Goal: Task Accomplishment & Management: Use online tool/utility

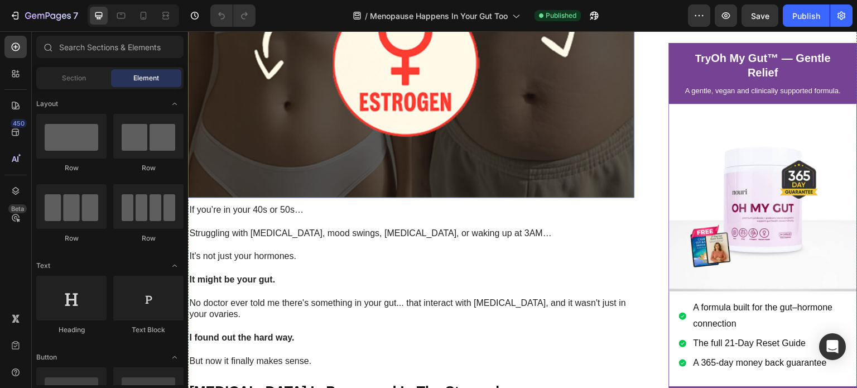
scroll to position [308, 0]
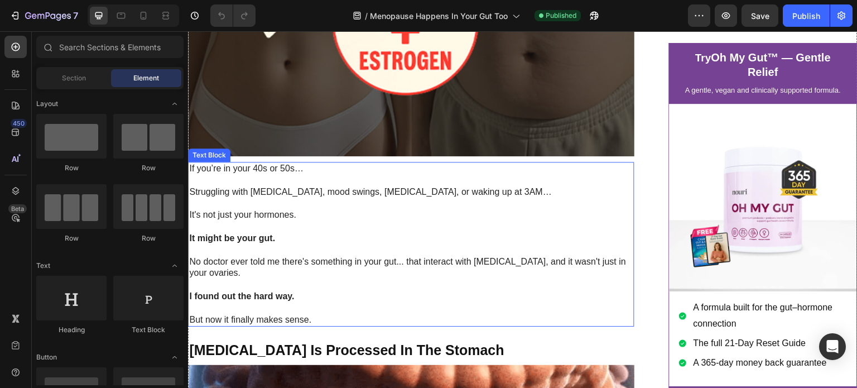
click at [425, 198] on p "Struggling with [MEDICAL_DATA], mood swings, [MEDICAL_DATA], or waking up at 3A…" at bounding box center [411, 192] width 444 height 12
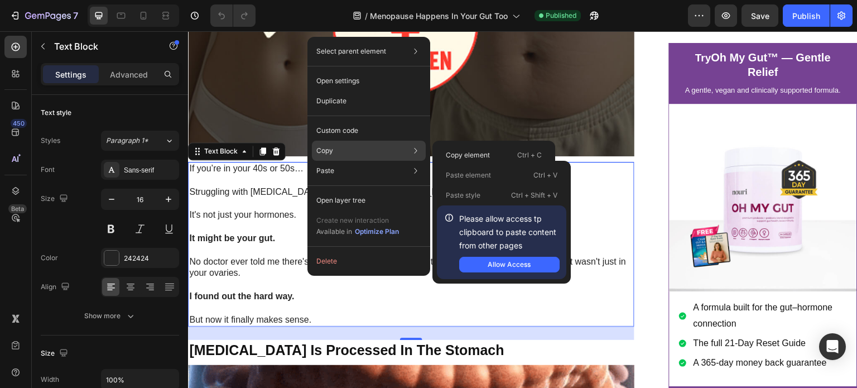
click at [368, 141] on div "Copy Copy element Ctrl + C Copy style Copy class .gxSa509STN" at bounding box center [369, 151] width 114 height 20
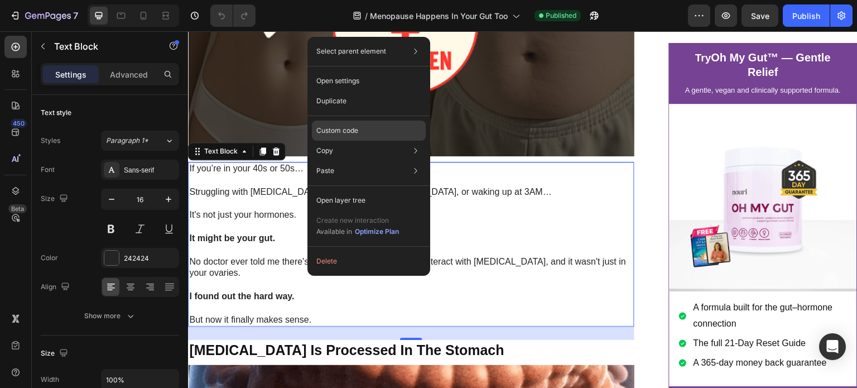
click at [376, 161] on div "Custom code" at bounding box center [369, 171] width 114 height 20
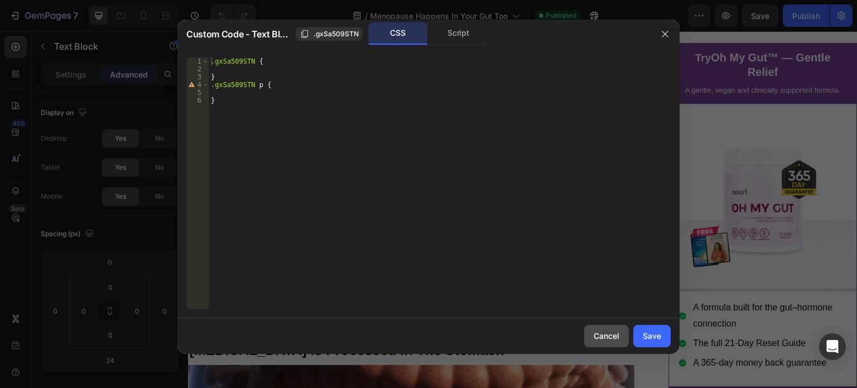
click at [605, 341] on div "Cancel" at bounding box center [607, 336] width 26 height 12
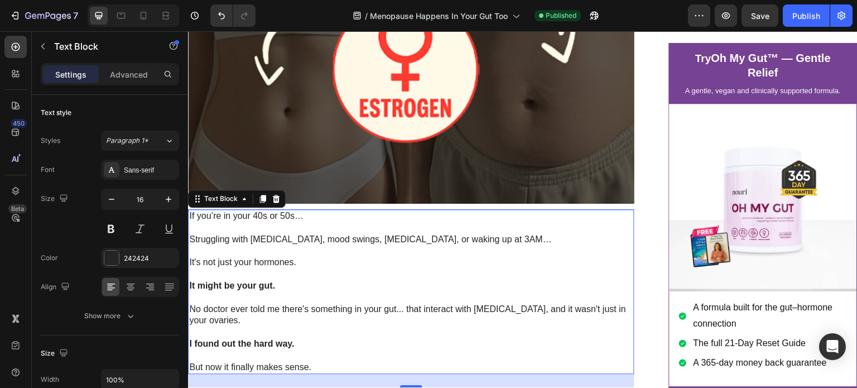
scroll to position [257, 0]
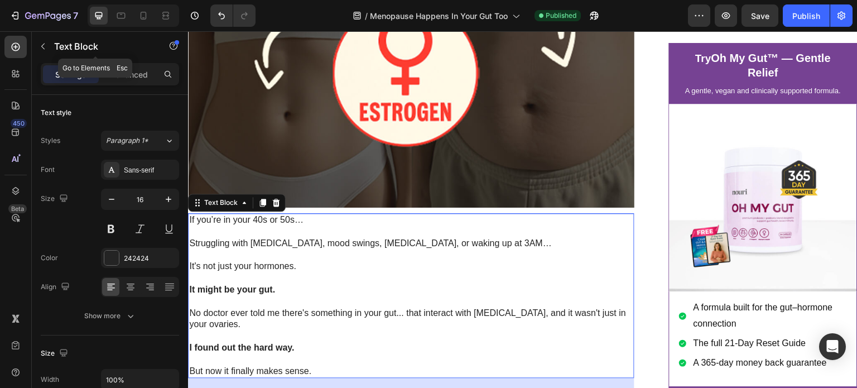
click at [58, 49] on p "Text Block" at bounding box center [101, 46] width 95 height 13
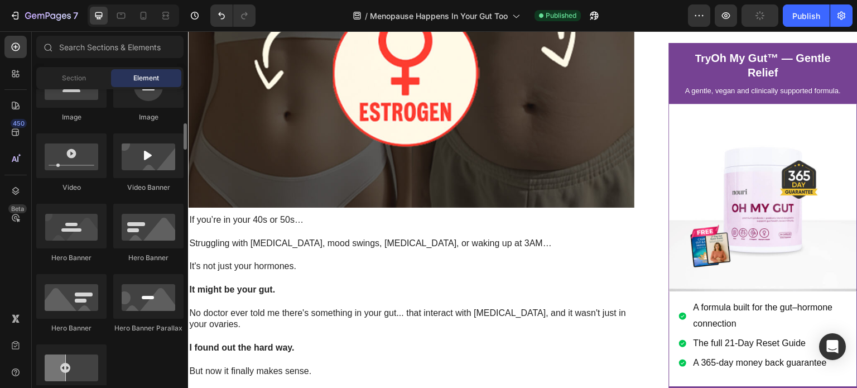
scroll to position [404, 0]
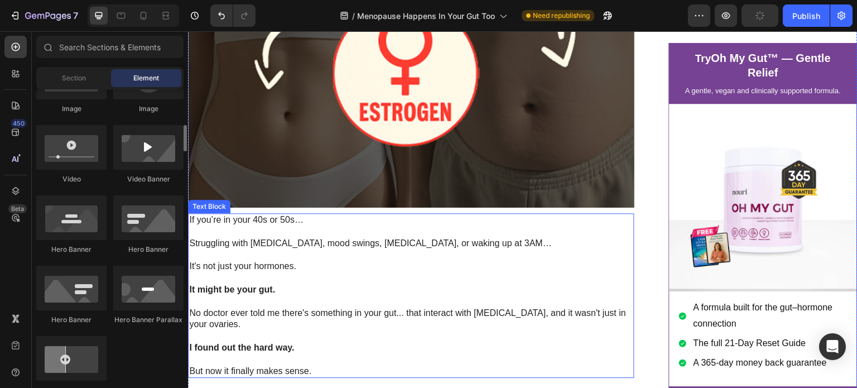
click at [271, 238] on p at bounding box center [411, 232] width 444 height 12
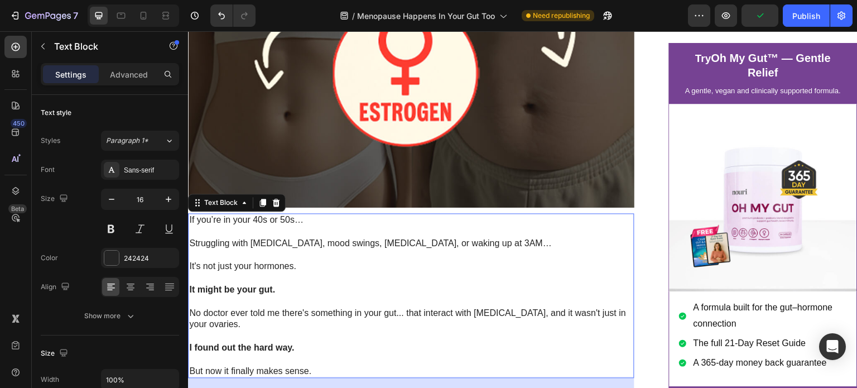
click at [297, 238] on p at bounding box center [411, 232] width 444 height 12
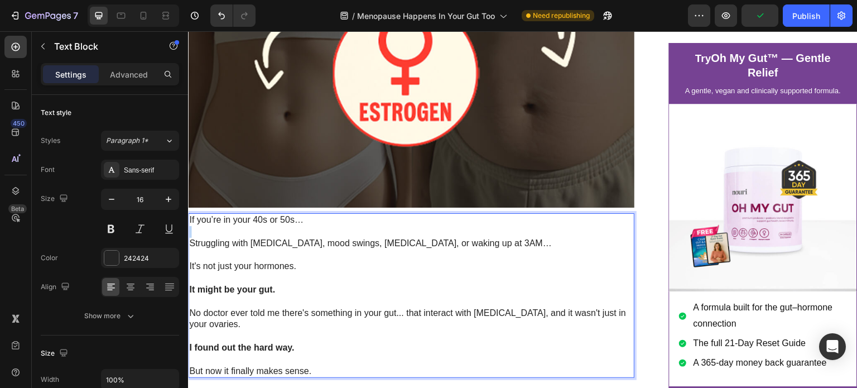
click at [297, 238] on p "Rich Text Editor. Editing area: main" at bounding box center [411, 232] width 444 height 12
drag, startPoint x: 308, startPoint y: 239, endPoint x: 375, endPoint y: 274, distance: 75.4
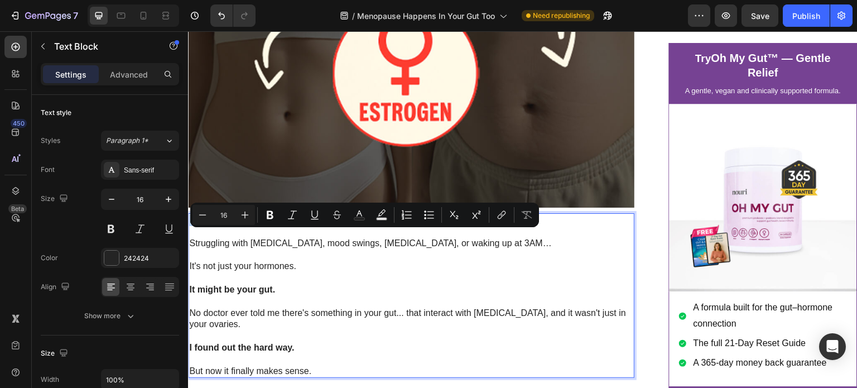
copy p "If you’re in your 40s or 50s…"
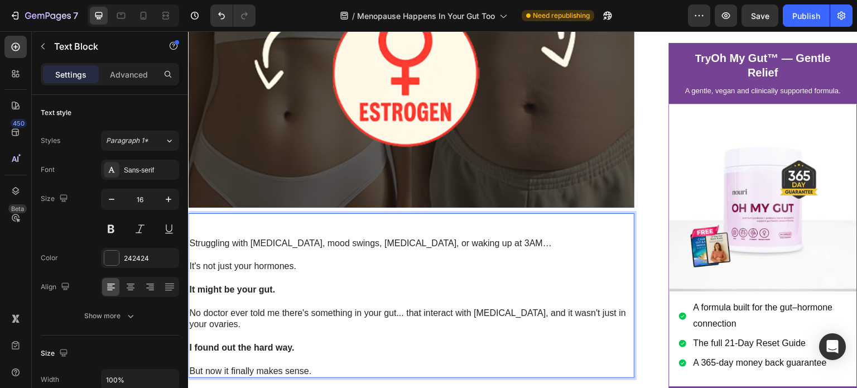
click at [192, 249] on p "Struggling with [MEDICAL_DATA], mood swings, [MEDICAL_DATA], or waking up at 3A…" at bounding box center [411, 244] width 444 height 12
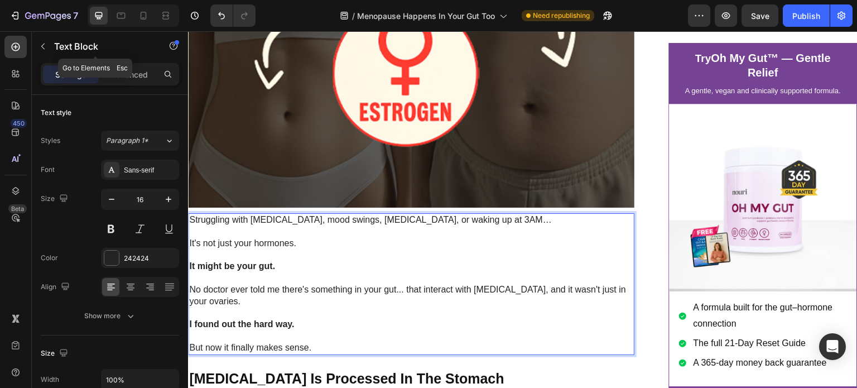
click at [46, 46] on button "button" at bounding box center [43, 46] width 18 height 18
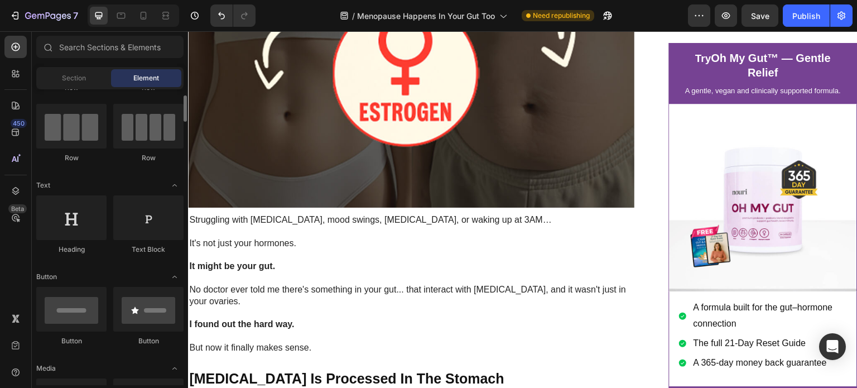
scroll to position [80, 0]
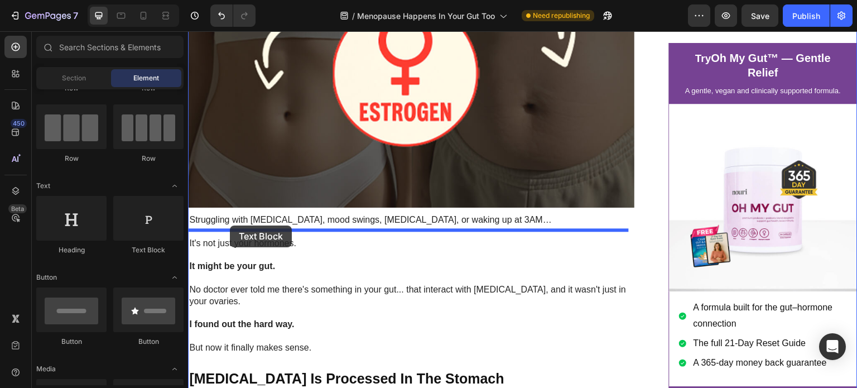
drag, startPoint x: 368, startPoint y: 248, endPoint x: 232, endPoint y: 225, distance: 138.5
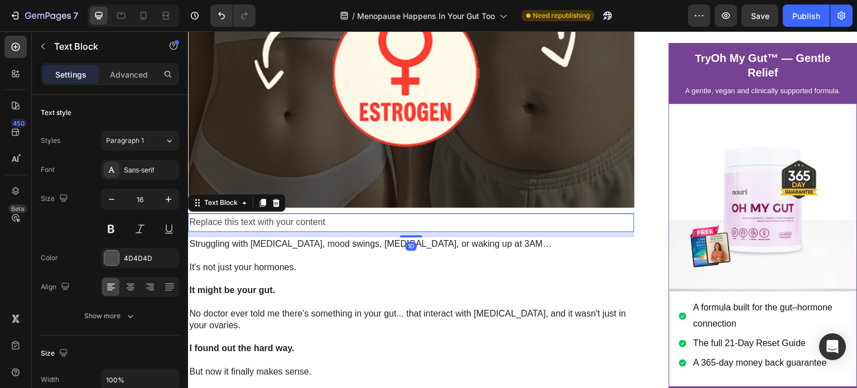
click at [251, 232] on div "Replace this text with your content" at bounding box center [411, 222] width 446 height 18
click at [251, 230] on p "Replace this text with your content" at bounding box center [411, 222] width 444 height 16
click at [272, 250] on p "Struggling with [MEDICAL_DATA], mood swings, [MEDICAL_DATA], or waking up at 3A…" at bounding box center [411, 244] width 444 height 12
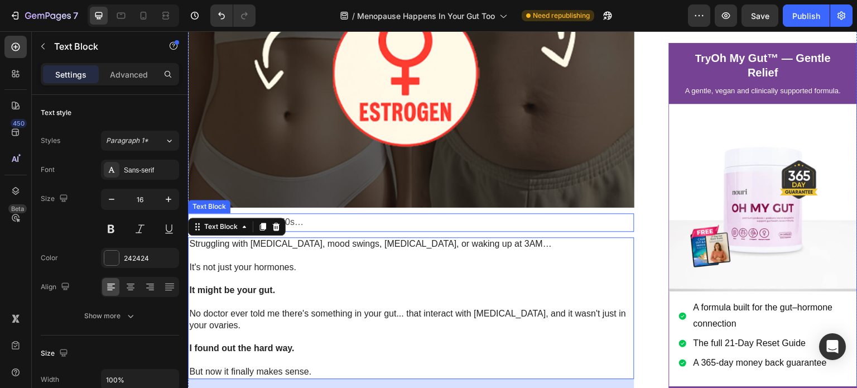
click at [305, 230] on p "If you’re in your 40s or 50s…" at bounding box center [411, 222] width 444 height 16
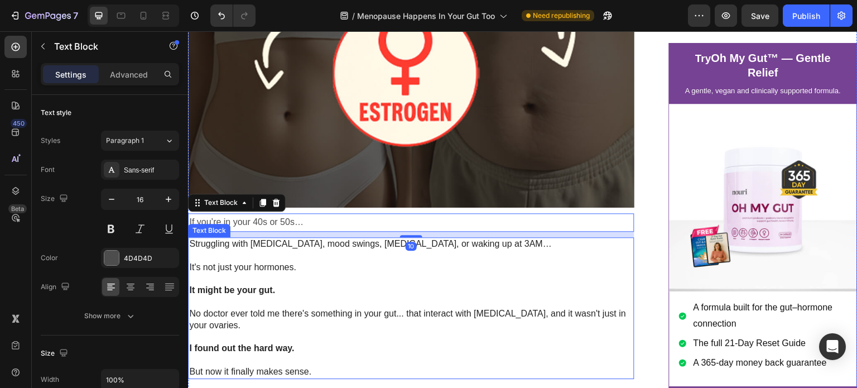
click at [302, 262] on p "Rich Text Editor. Editing area: main" at bounding box center [411, 256] width 444 height 12
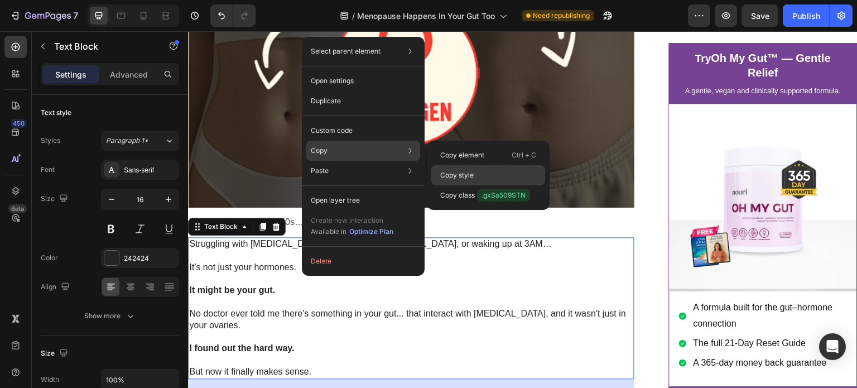
click at [446, 173] on p "Copy style" at bounding box center [456, 175] width 33 height 10
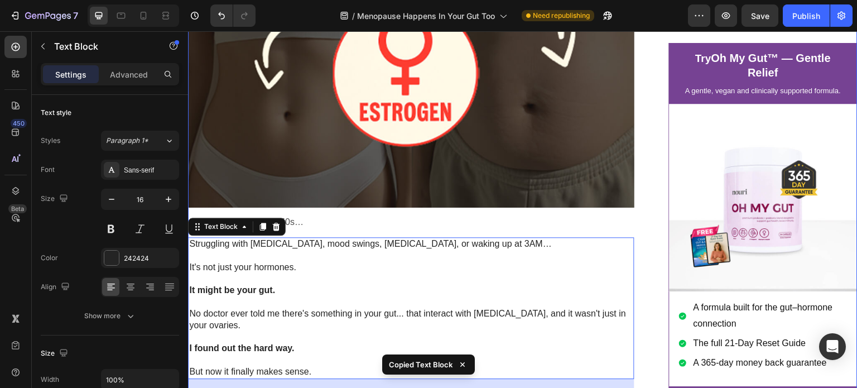
click at [354, 230] on p "If you’re in your 40s or 50s…" at bounding box center [411, 222] width 444 height 16
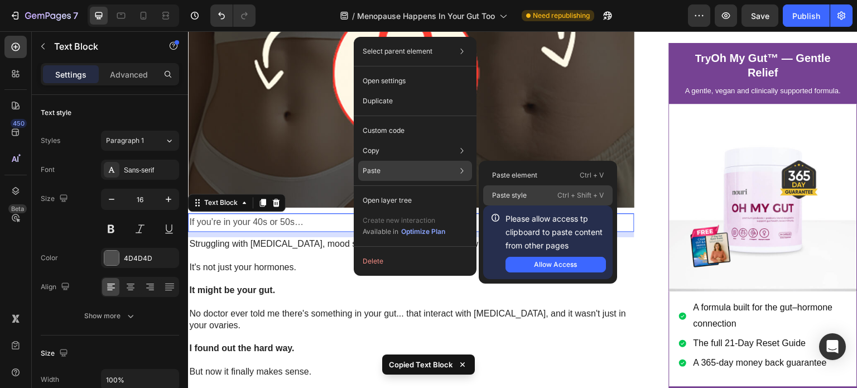
click at [525, 196] on p "Paste style" at bounding box center [509, 195] width 35 height 10
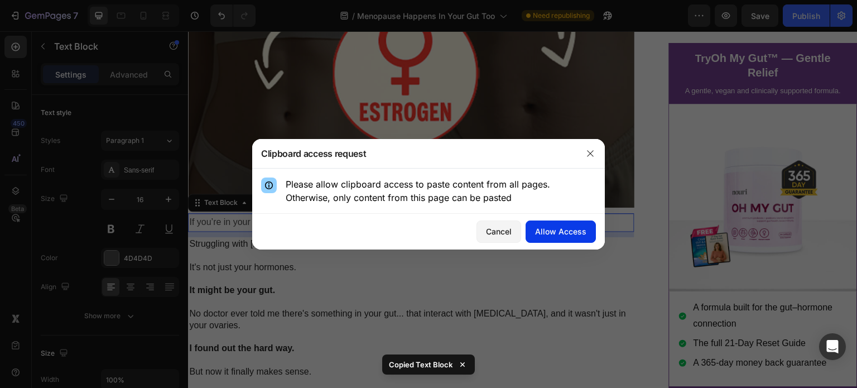
click at [554, 229] on div "Allow Access" at bounding box center [560, 231] width 51 height 12
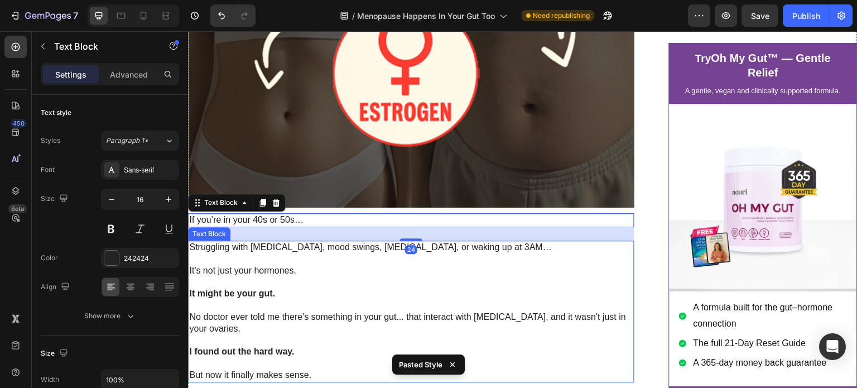
click at [320, 253] on p "Struggling with [MEDICAL_DATA], mood swings, [MEDICAL_DATA], or waking up at 3A…" at bounding box center [411, 248] width 444 height 12
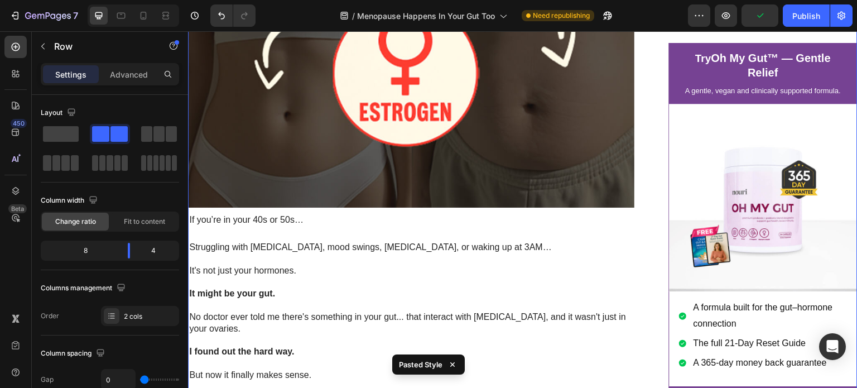
click at [350, 226] on p "If you’re in your 40s or 50s…" at bounding box center [411, 220] width 444 height 12
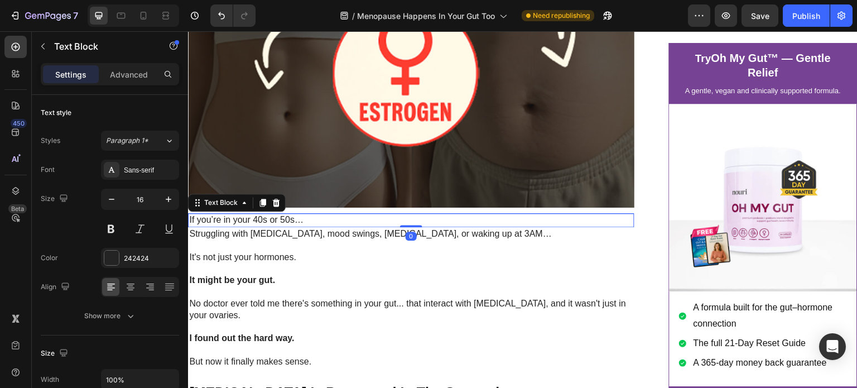
drag, startPoint x: 405, startPoint y: 254, endPoint x: 439, endPoint y: 230, distance: 42.1
click at [439, 227] on div "If you’re in your 40s or 50s… Text Block 0" at bounding box center [411, 220] width 446 height 14
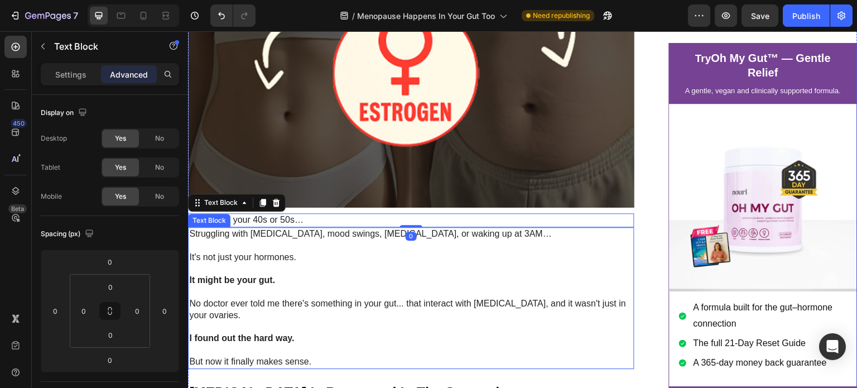
click at [425, 263] on p "It's not just your hormones." at bounding box center [411, 258] width 444 height 12
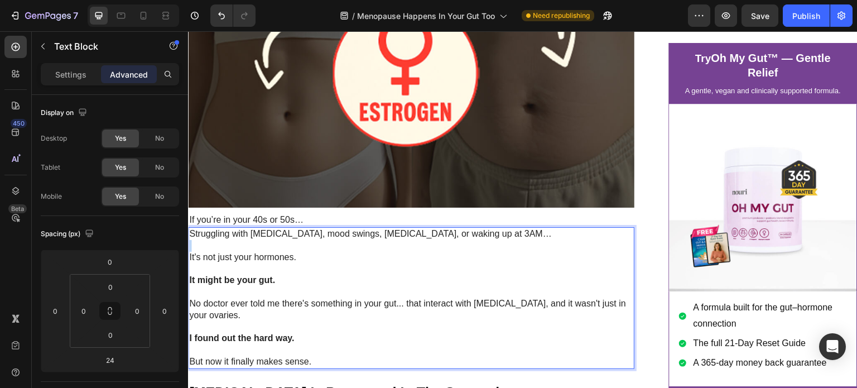
click at [354, 252] on p "Rich Text Editor. Editing area: main" at bounding box center [411, 246] width 444 height 12
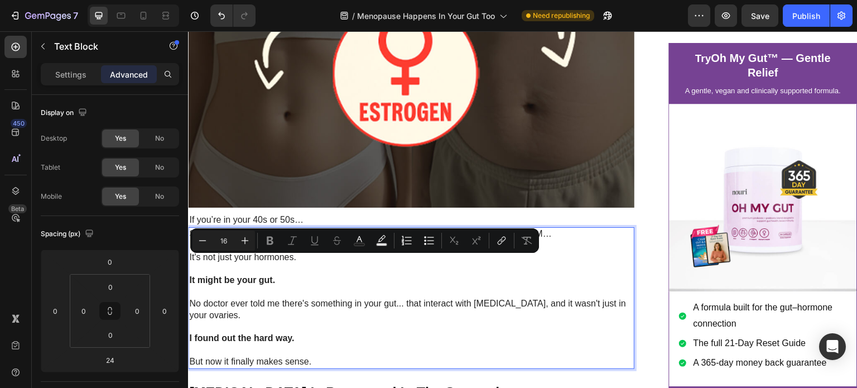
click at [349, 286] on p "It might be your gut." at bounding box center [411, 281] width 444 height 12
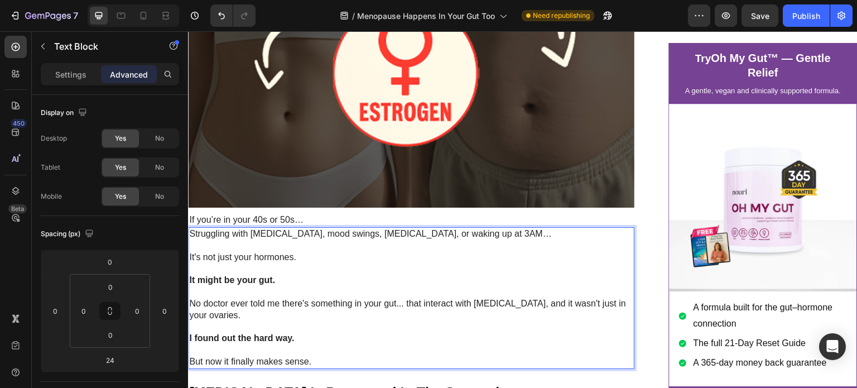
click at [364, 226] on p "If you’re in your 40s or 50s…" at bounding box center [411, 220] width 444 height 12
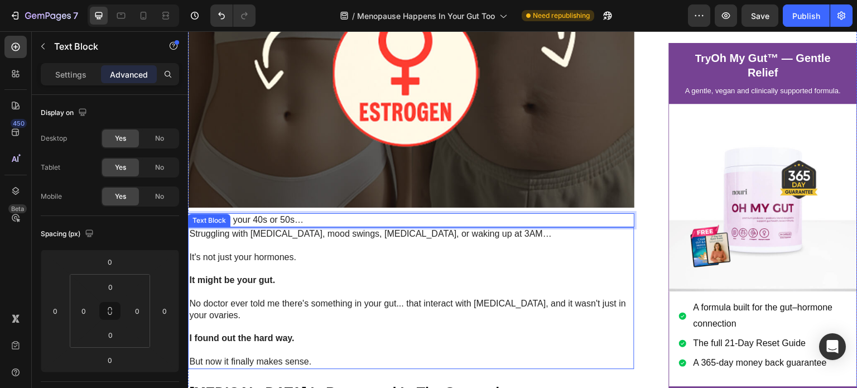
click at [413, 252] on p "Rich Text Editor. Editing area: main" at bounding box center [411, 246] width 444 height 12
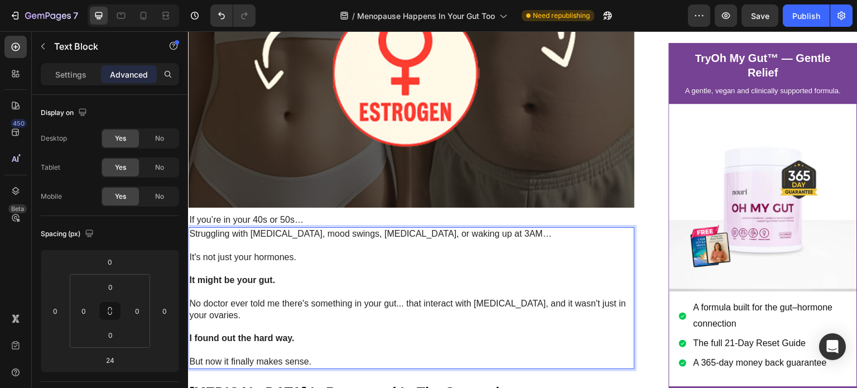
click at [414, 243] on div "Struggling with bloating, mood swings, brain fog, or waking up at 3AM… It's not…" at bounding box center [411, 298] width 446 height 142
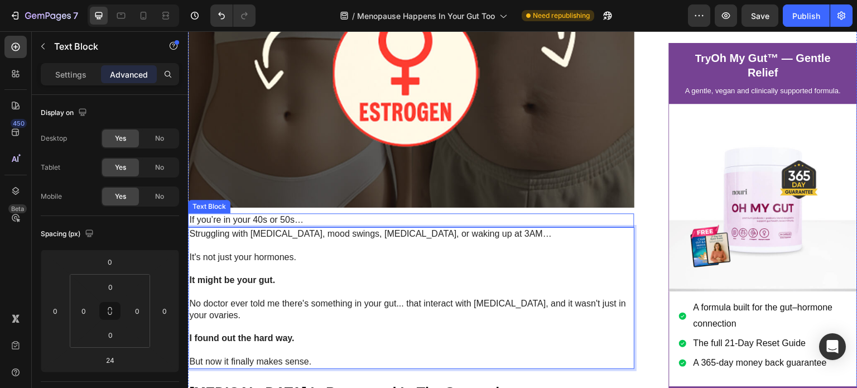
click at [414, 226] on p "If you’re in your 40s or 50s…" at bounding box center [411, 220] width 444 height 12
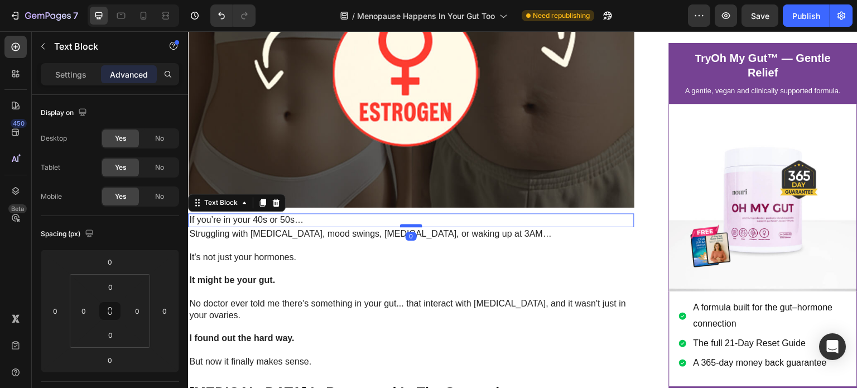
click at [411, 227] on div at bounding box center [411, 225] width 22 height 3
click at [395, 252] on p "Rich Text Editor. Editing area: main" at bounding box center [411, 246] width 444 height 12
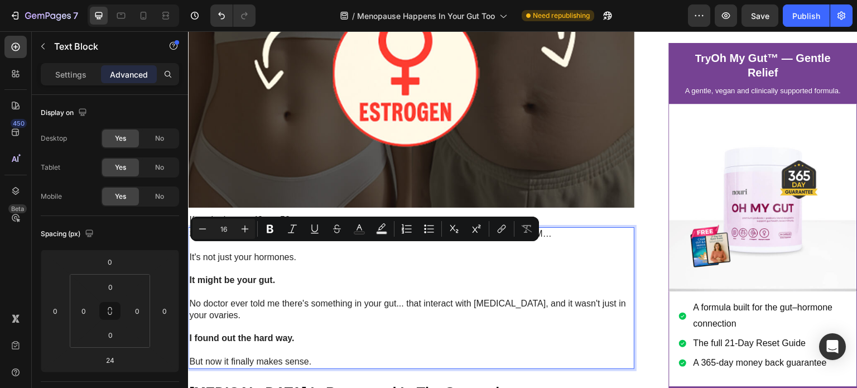
click at [191, 240] on p "Struggling with [MEDICAL_DATA], mood swings, [MEDICAL_DATA], or waking up at 3A…" at bounding box center [411, 234] width 444 height 12
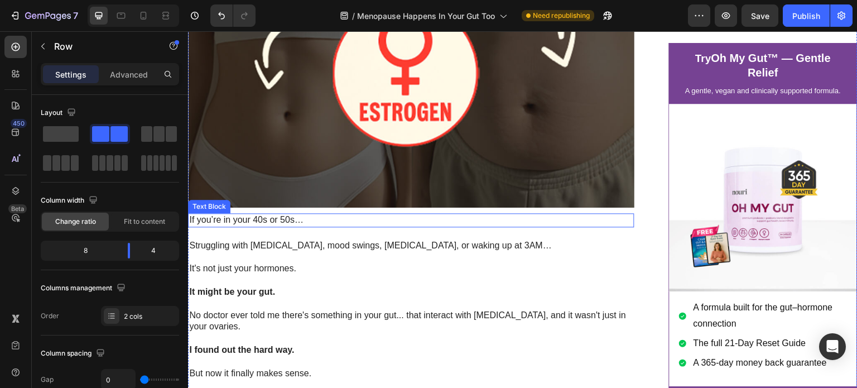
click at [259, 226] on p "If you’re in your 40s or 50s…" at bounding box center [411, 220] width 444 height 12
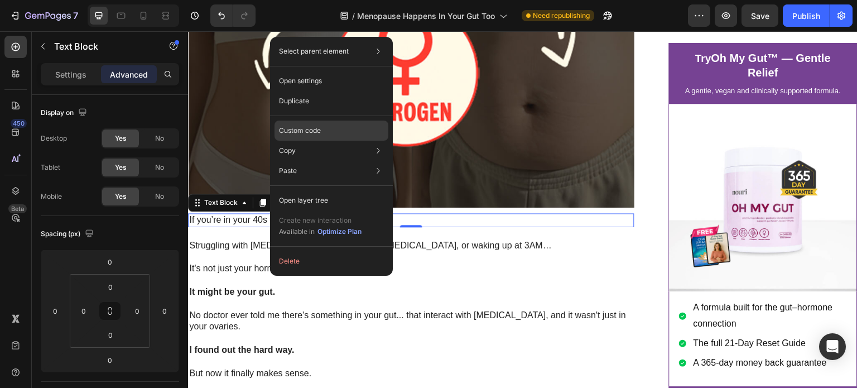
click at [353, 161] on div "Custom code" at bounding box center [332, 171] width 114 height 20
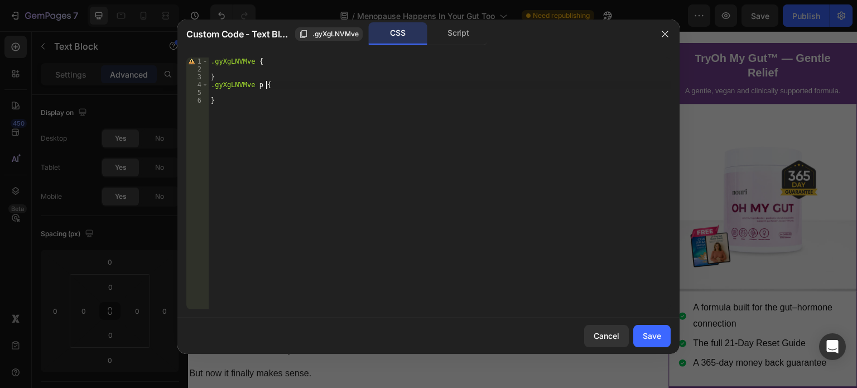
click at [357, 82] on div ".gyXgLNVMve { } .gyXgLNVMve p { }" at bounding box center [440, 190] width 462 height 267
click at [346, 64] on div ".gyXgLNVMve { } .gyXgLNVMve p { }" at bounding box center [440, 190] width 462 height 267
click at [335, 84] on div ".gyXgLNVMve { } .gyXgLNVMve p { }" at bounding box center [440, 190] width 462 height 267
type textarea ".gyXgLNVMve p {"
click at [337, 95] on div ".gyXgLNVMve { } .gyXgLNVMve p { }" at bounding box center [440, 190] width 462 height 267
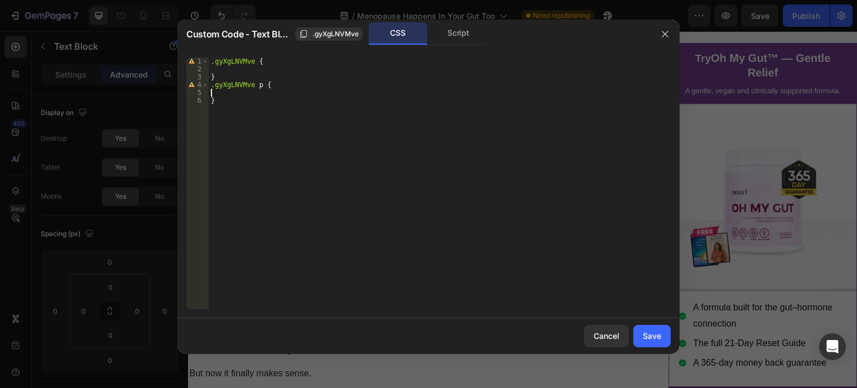
paste textarea ".gyXgLNVMve p { .dropcap {"
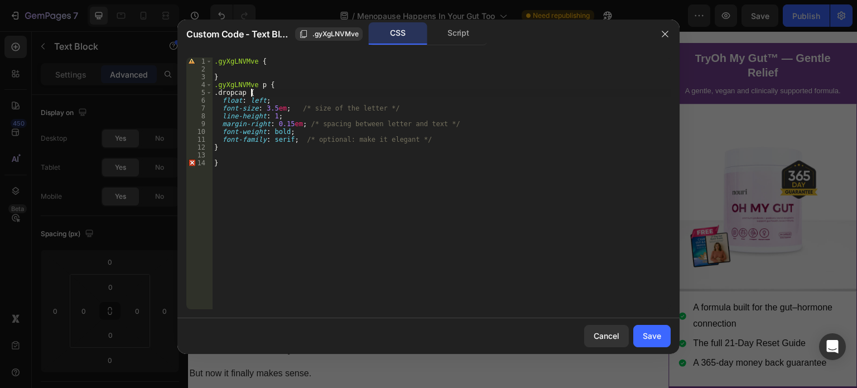
drag, startPoint x: 273, startPoint y: 92, endPoint x: 196, endPoint y: 86, distance: 76.7
click at [196, 86] on div "1 2 3 4 5 6 7 8 9 10 11 12 13 14 .gyXgLNVMve { } .gyXgLNVMve p { .dropcap { flo…" at bounding box center [428, 183] width 484 height 252
type textarea ".gyXgLNVMve p { .dropcap {"
click at [239, 91] on div ".gyXgLNVMve { } .gyXgLNVMve p { .dropcap { float : left ; font-size : 3.5 em ; …" at bounding box center [441, 183] width 459 height 252
type textarea ".dropcap {"
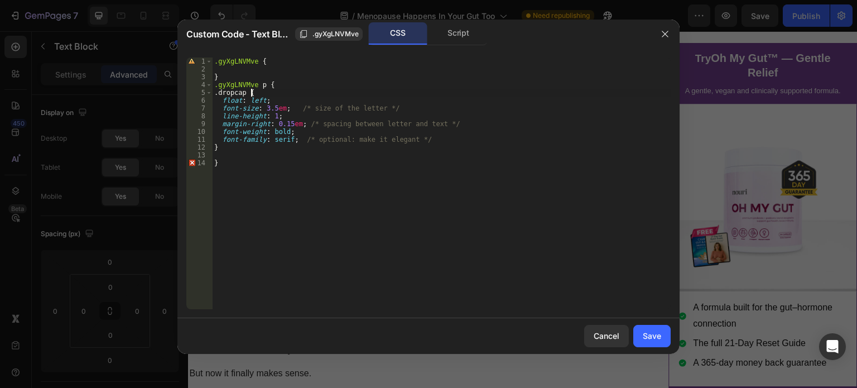
drag, startPoint x: 252, startPoint y: 92, endPoint x: 201, endPoint y: 94, distance: 50.8
click at [201, 94] on div ".dropcap { 1 2 3 4 5 6 7 8 9 10 11 12 13 14 .gyXgLNVMve { } .gyXgLNVMve p { .dr…" at bounding box center [428, 183] width 484 height 252
click at [228, 135] on div ".gyXgLNVMve { } .gyXgLNVMve p { float : left ; font-size : 3.5 em ; /* size of …" at bounding box center [441, 190] width 459 height 267
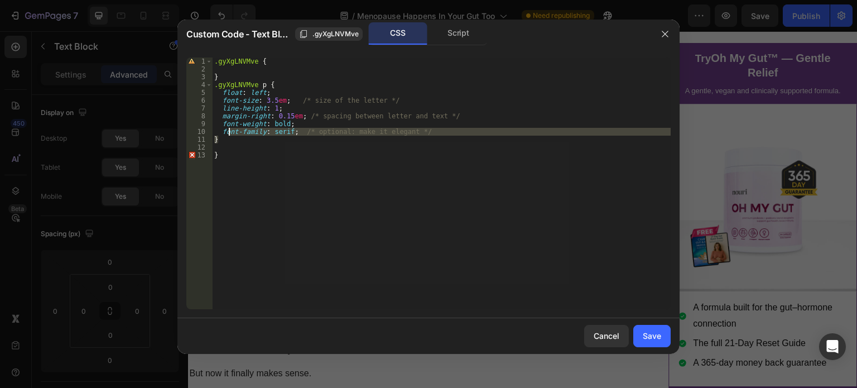
click at [228, 140] on div ".gyXgLNVMve { } .gyXgLNVMve p { float : left ; font-size : 3.5 em ; /* size of …" at bounding box center [441, 183] width 459 height 252
type textarea "}"
type textarea "font-family: serif; /* optional: make it elegant */"
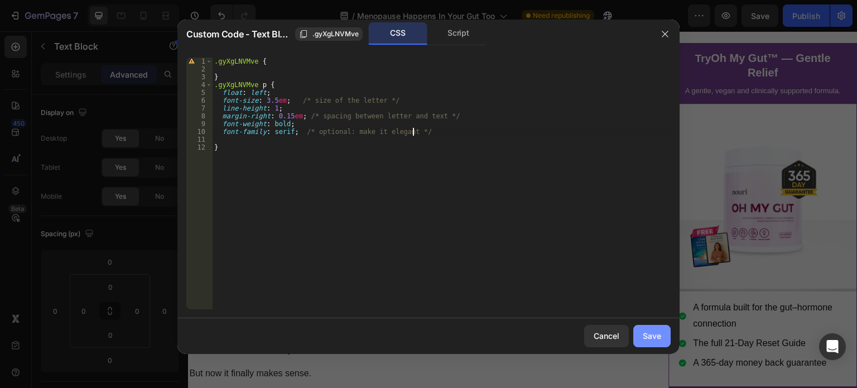
click at [655, 328] on button "Save" at bounding box center [651, 336] width 37 height 22
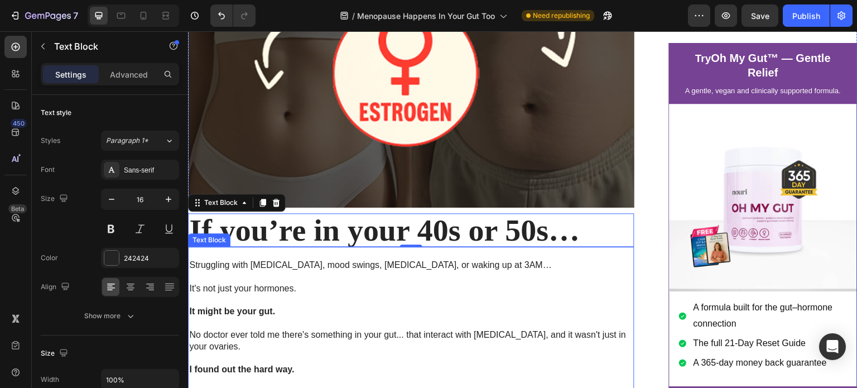
click at [475, 259] on p "Rich Text Editor. Editing area: main" at bounding box center [411, 254] width 444 height 12
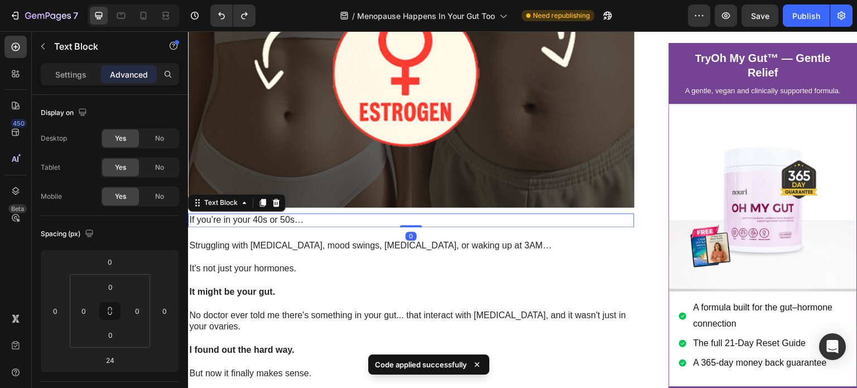
click at [400, 227] on div "If you’re in your 40s or 50s… Text Block 0" at bounding box center [411, 220] width 446 height 14
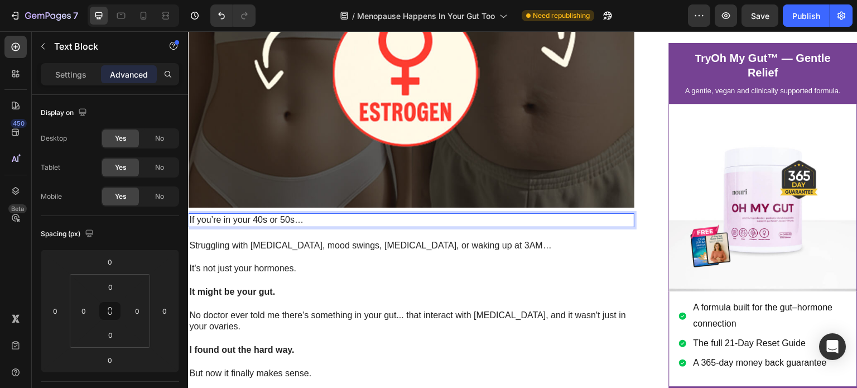
drag, startPoint x: 212, startPoint y: 232, endPoint x: 291, endPoint y: 281, distance: 92.7
click at [291, 275] on p "It's not just your hormones." at bounding box center [411, 269] width 444 height 12
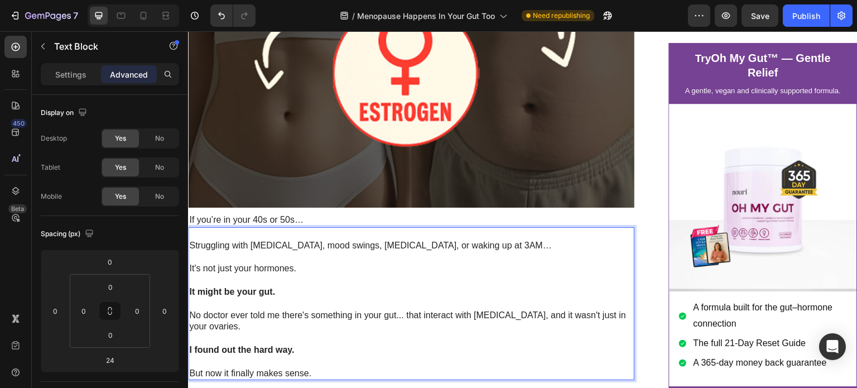
click at [338, 226] on p "If you’re in your 40s or 50s…" at bounding box center [411, 220] width 444 height 12
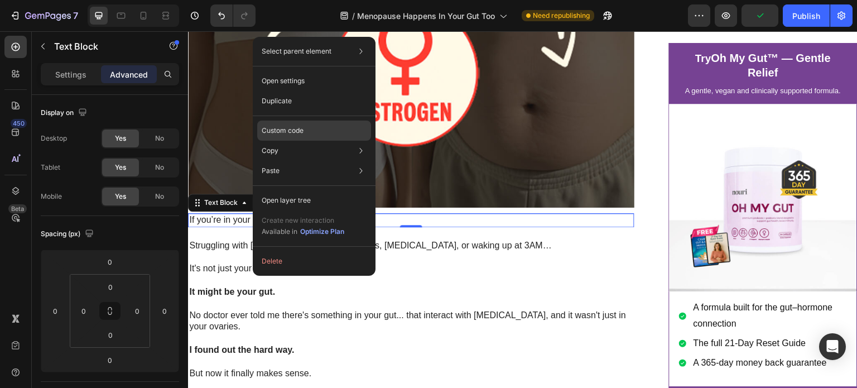
click at [326, 161] on div "Custom code" at bounding box center [314, 171] width 114 height 20
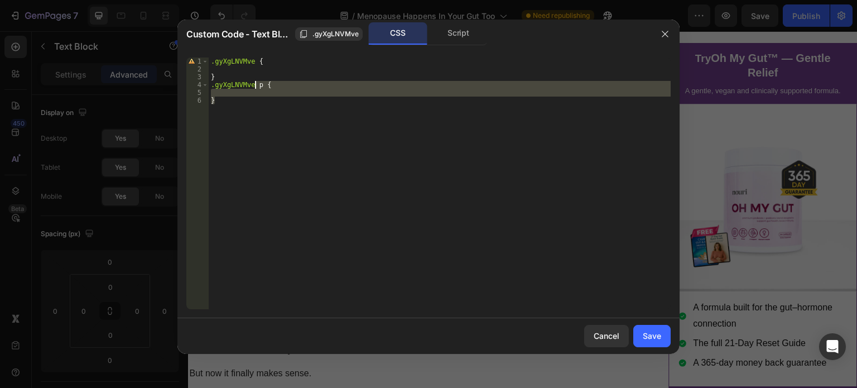
drag, startPoint x: 254, startPoint y: 108, endPoint x: 254, endPoint y: 86, distance: 21.8
click at [254, 86] on div ".gyXgLNVMve { } .gyXgLNVMve p { }" at bounding box center [440, 190] width 462 height 267
paste textarea "}"
type textarea "}"
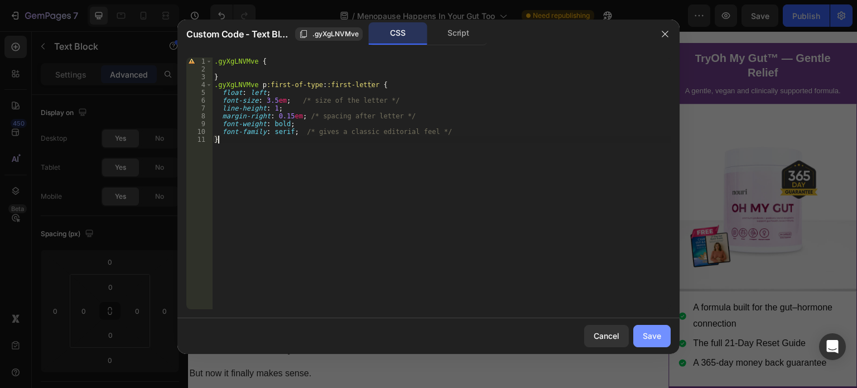
click at [667, 333] on button "Save" at bounding box center [651, 336] width 37 height 22
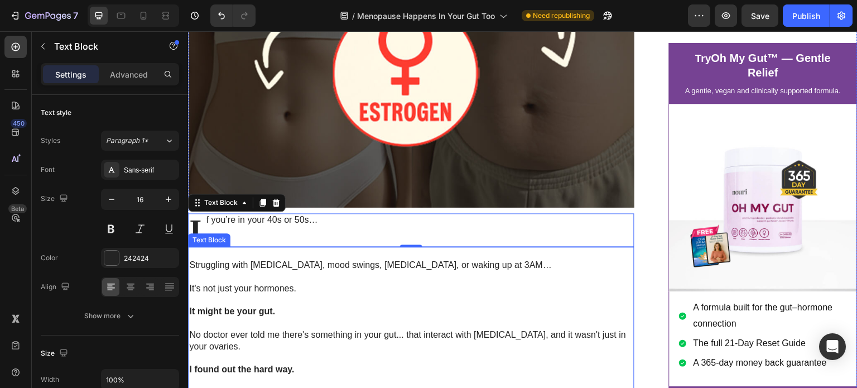
click at [491, 306] on p "Rich Text Editor. Editing area: main" at bounding box center [411, 300] width 444 height 12
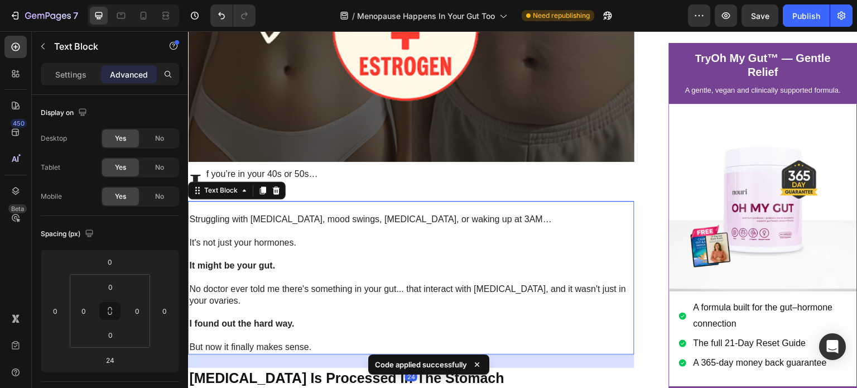
scroll to position [304, 0]
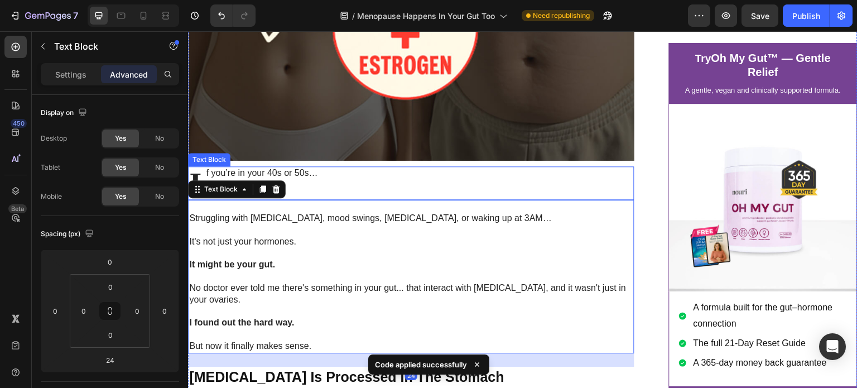
click at [407, 200] on div "If you’re in your 40s or 50s…" at bounding box center [411, 182] width 446 height 33
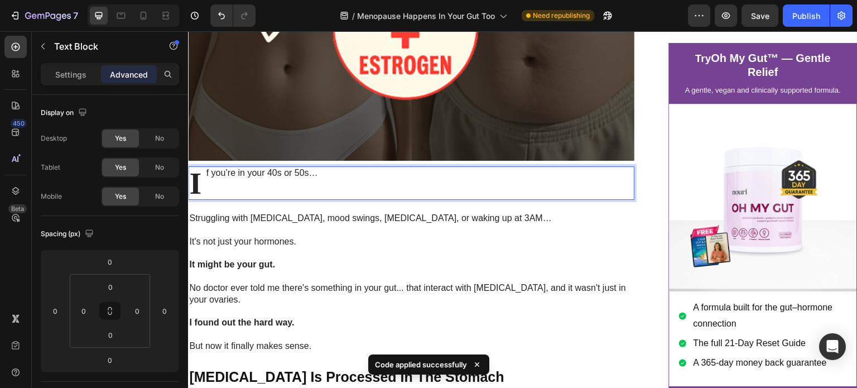
click at [366, 200] on div "If you’re in your 40s or 50s…" at bounding box center [411, 182] width 446 height 33
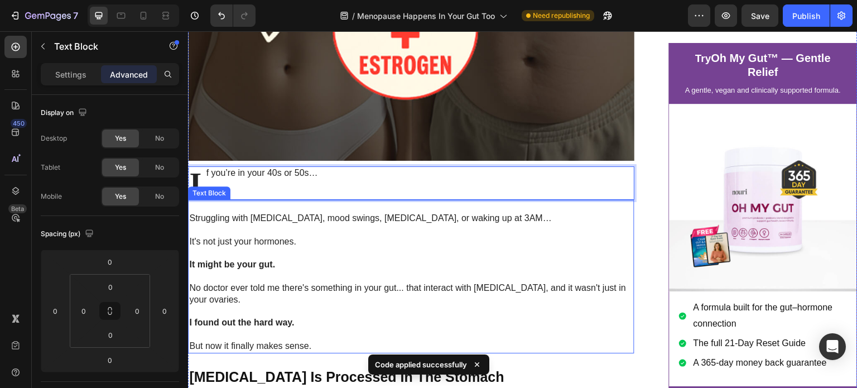
click at [328, 224] on p "Struggling with [MEDICAL_DATA], mood swings, [MEDICAL_DATA], or waking up at 3A…" at bounding box center [411, 219] width 444 height 12
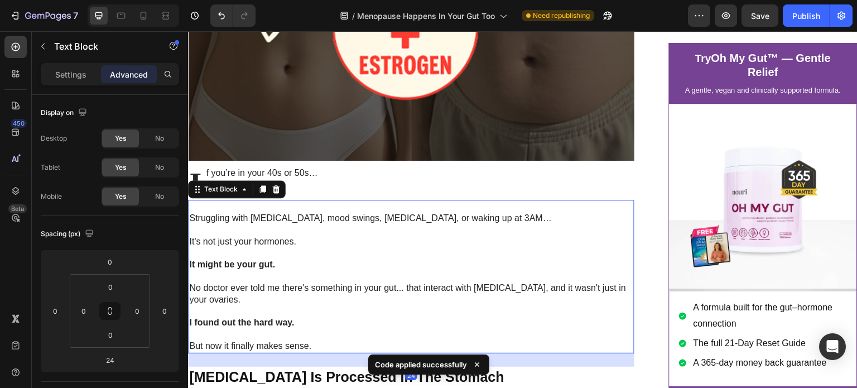
click at [335, 179] on p "If you’re in your 40s or 50s…" at bounding box center [411, 173] width 444 height 12
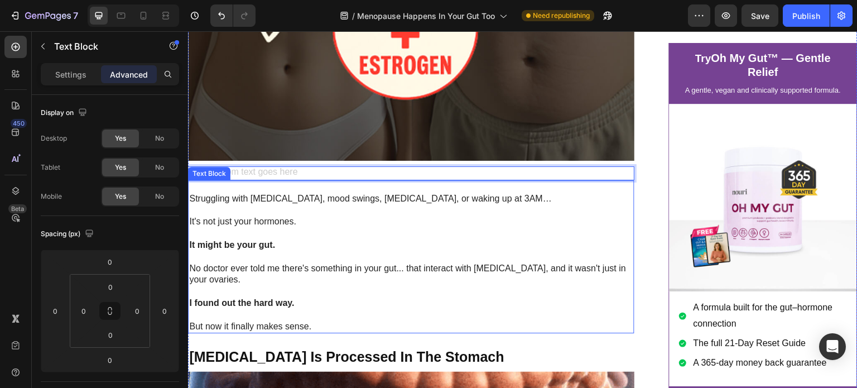
click at [323, 239] on p "Rich Text Editor. Editing area: main" at bounding box center [411, 234] width 444 height 12
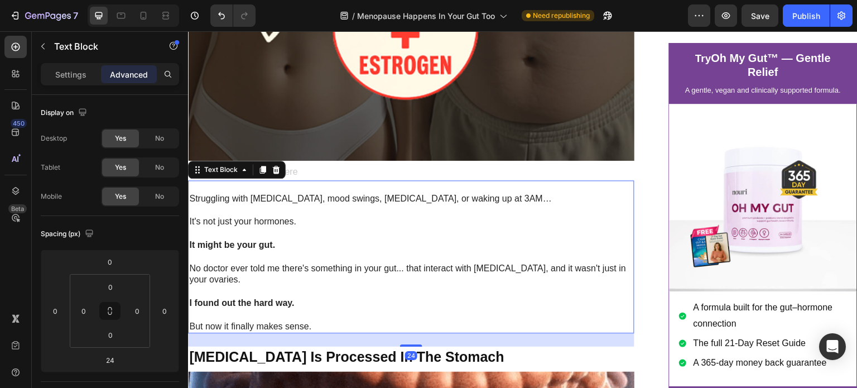
click at [308, 180] on div "Rich Text Editor. Editing area: main" at bounding box center [411, 173] width 446 height 14
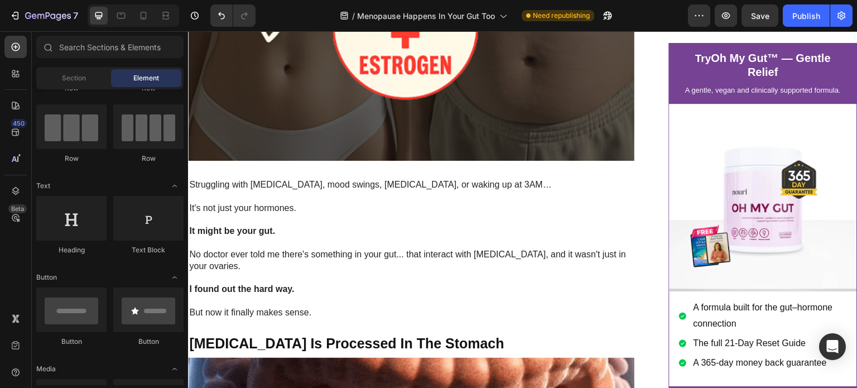
click at [308, 179] on p "Rich Text Editor. Editing area: main" at bounding box center [411, 173] width 444 height 12
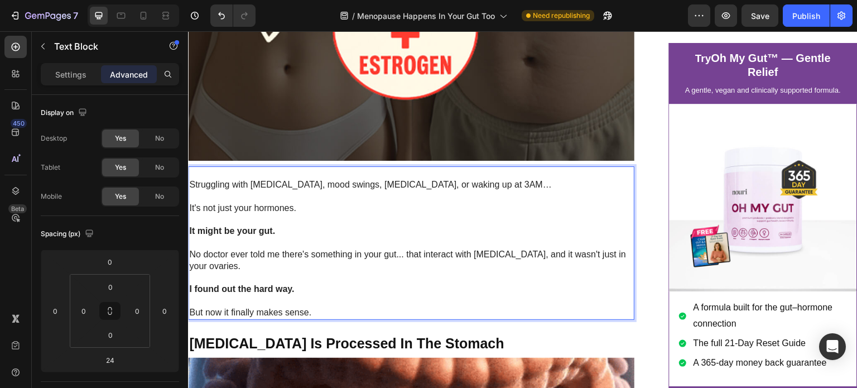
click at [260, 179] on p "Rich Text Editor. Editing area: main" at bounding box center [411, 173] width 444 height 12
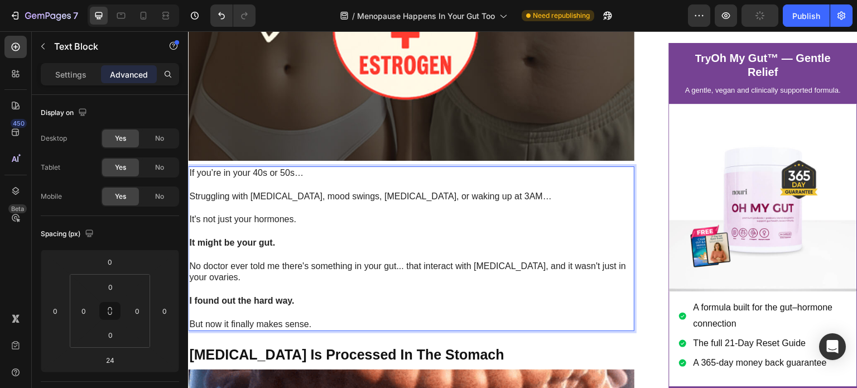
click at [280, 214] on p "Rich Text Editor. Editing area: main" at bounding box center [411, 209] width 444 height 12
click at [307, 179] on p "If you’re in your 40s or 50s…" at bounding box center [411, 173] width 444 height 12
click at [331, 284] on p "No doctor ever told me there's something in your gut... that interact with [MED…" at bounding box center [411, 272] width 444 height 23
click at [501, 160] on img at bounding box center [411, 38] width 446 height 244
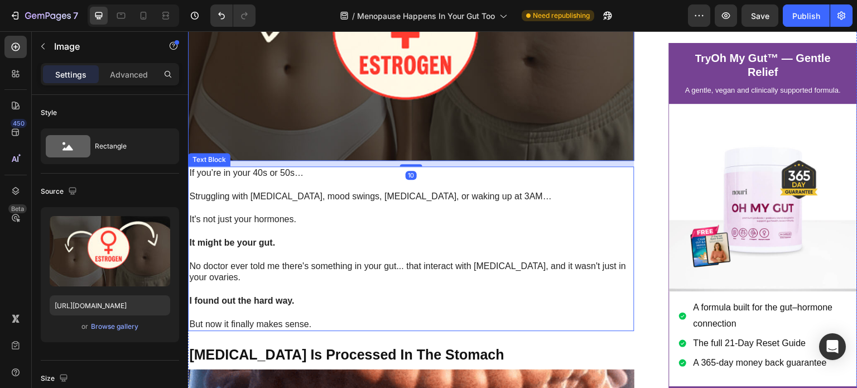
click at [480, 191] on p "Rich Text Editor. Editing area: main" at bounding box center [411, 185] width 444 height 12
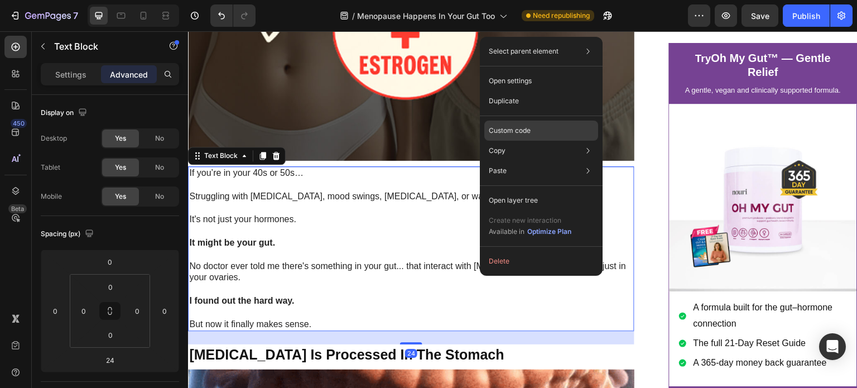
click at [554, 161] on div "Custom code" at bounding box center [541, 171] width 114 height 20
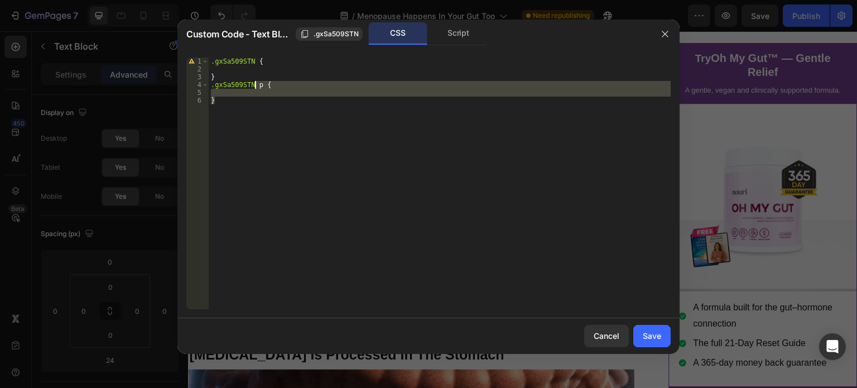
drag, startPoint x: 277, startPoint y: 111, endPoint x: 253, endPoint y: 81, distance: 37.7
click at [253, 81] on div ".gxSa509STN { } .gxSa509STN p { }" at bounding box center [440, 190] width 462 height 267
paste textarea "}"
type textarea "}"
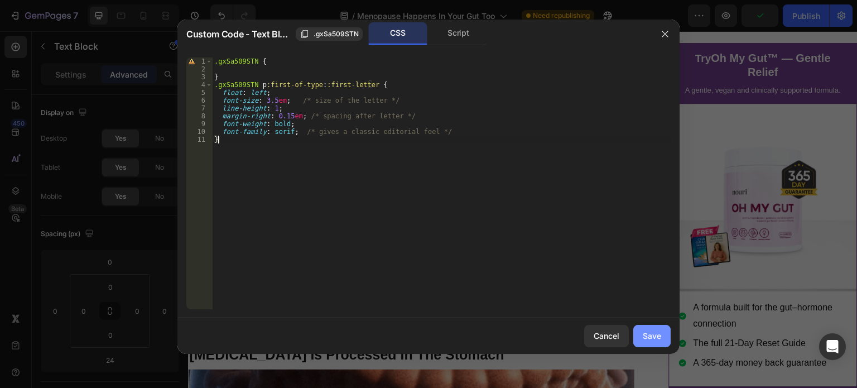
click at [657, 337] on div "Save" at bounding box center [652, 336] width 18 height 12
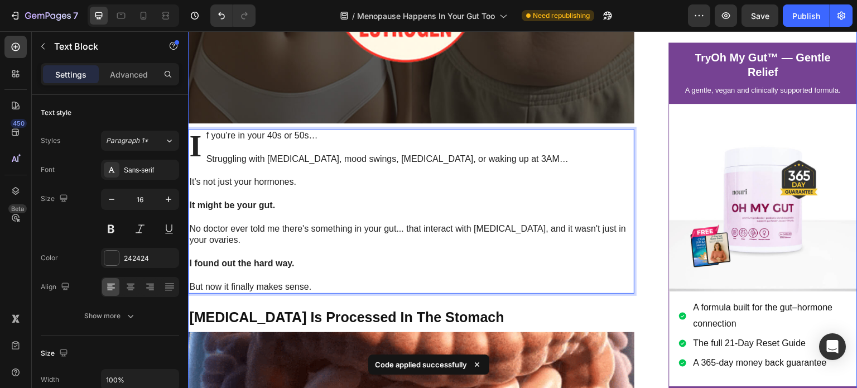
scroll to position [342, 0]
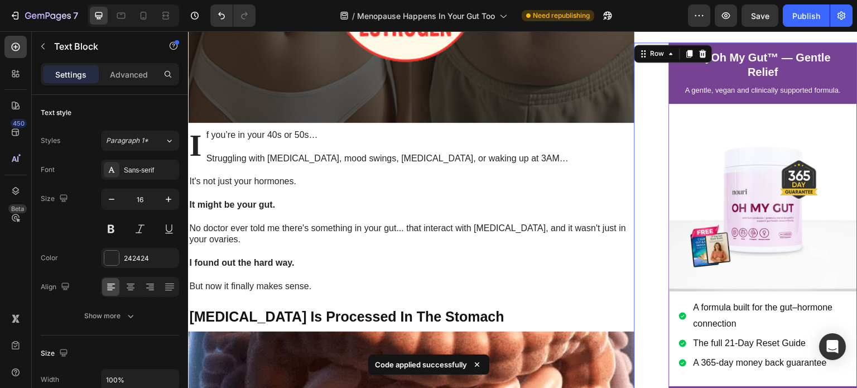
click at [646, 174] on div "Try Oh My Gut™ — Gentle Relief Heading A gentle, vegan and clinically supported…" at bounding box center [745, 226] width 223 height 368
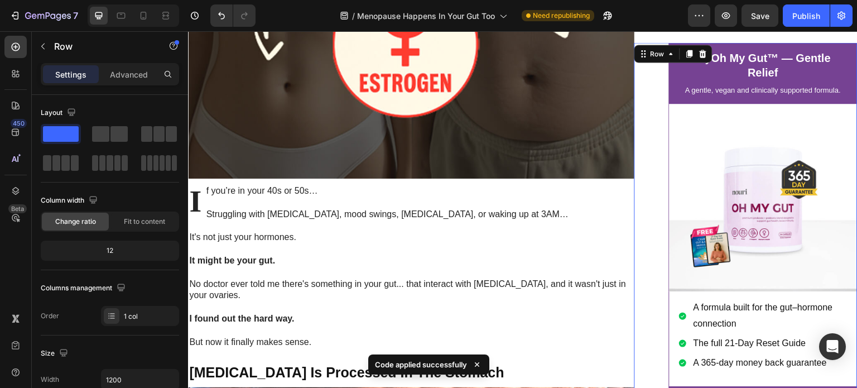
scroll to position [285, 0]
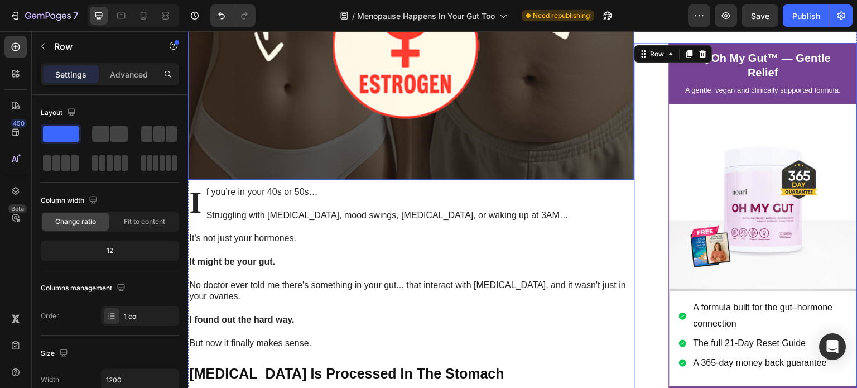
click at [324, 222] on p "Struggling with [MEDICAL_DATA], mood swings, [MEDICAL_DATA], or waking up at 3A…" at bounding box center [411, 216] width 444 height 12
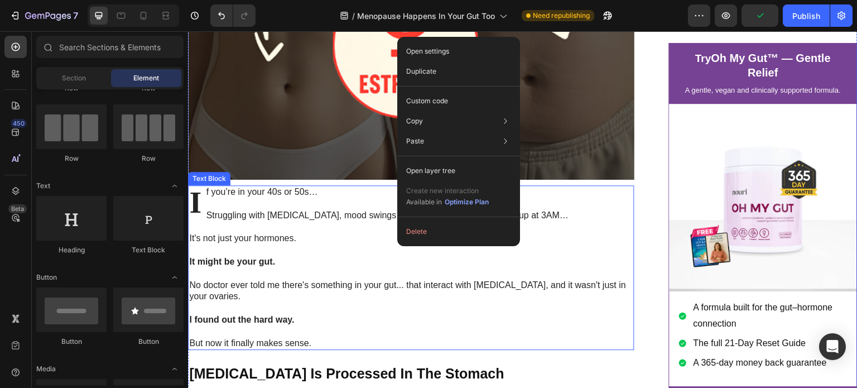
click at [374, 268] on p "It might be your gut." at bounding box center [411, 262] width 444 height 12
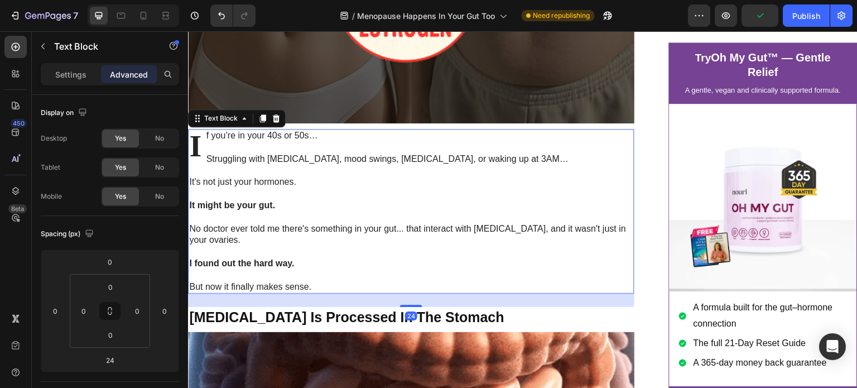
scroll to position [343, 0]
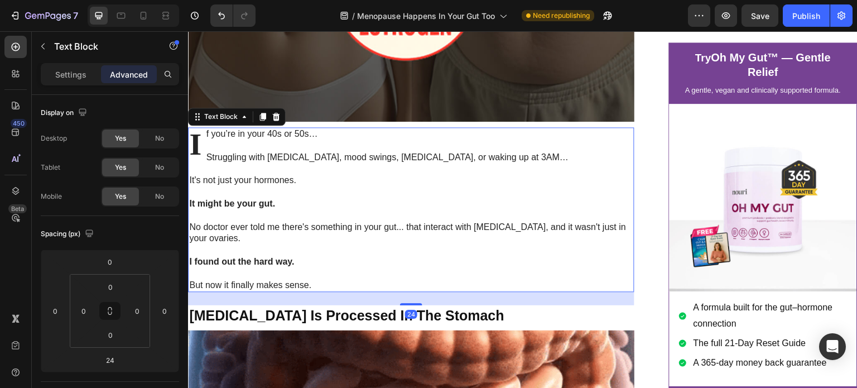
click at [634, 221] on div "Try Oh My Gut™ — Gentle Relief Heading A gentle, vegan and clinically supported…" at bounding box center [745, 226] width 223 height 368
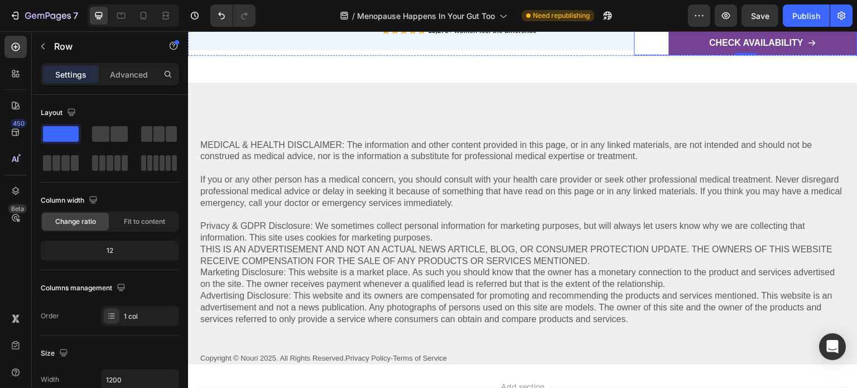
scroll to position [9341, 0]
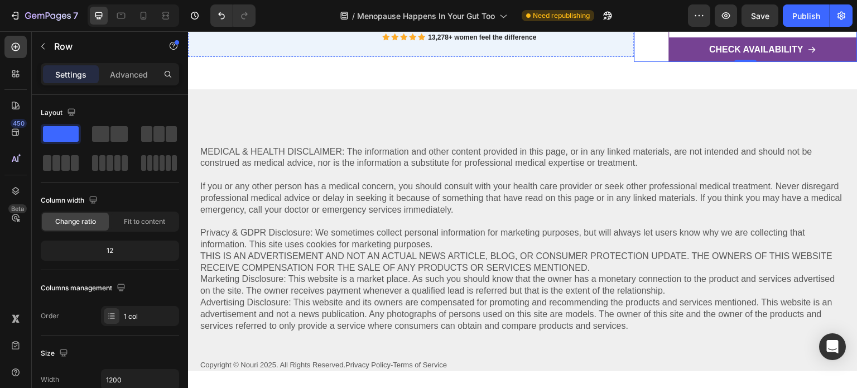
click at [470, 25] on icon "Only available through this private page" at bounding box center [454, 21] width 127 height 8
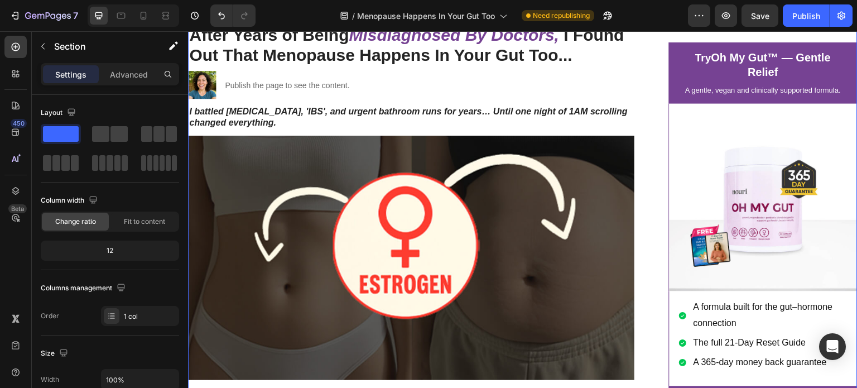
scroll to position [0, 0]
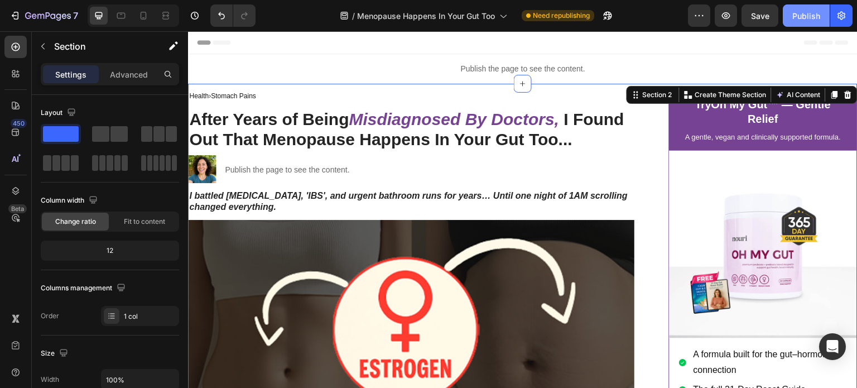
click at [795, 20] on div "Publish" at bounding box center [806, 16] width 28 height 12
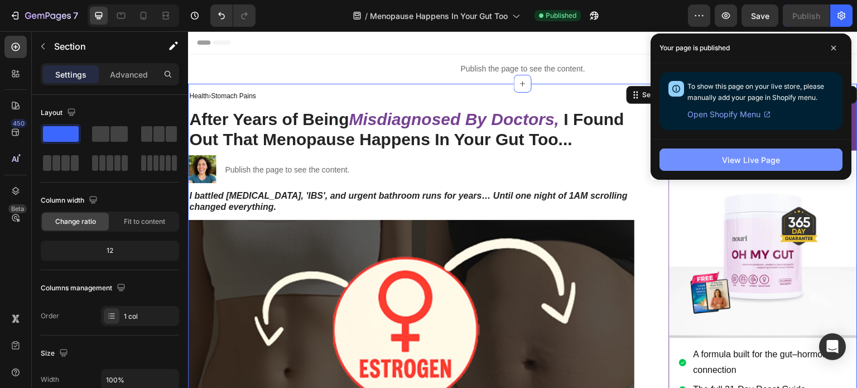
click at [676, 159] on button "View Live Page" at bounding box center [751, 159] width 183 height 22
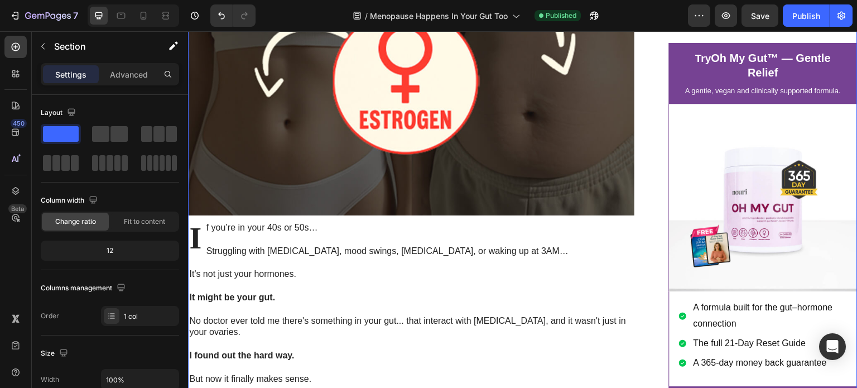
scroll to position [276, 0]
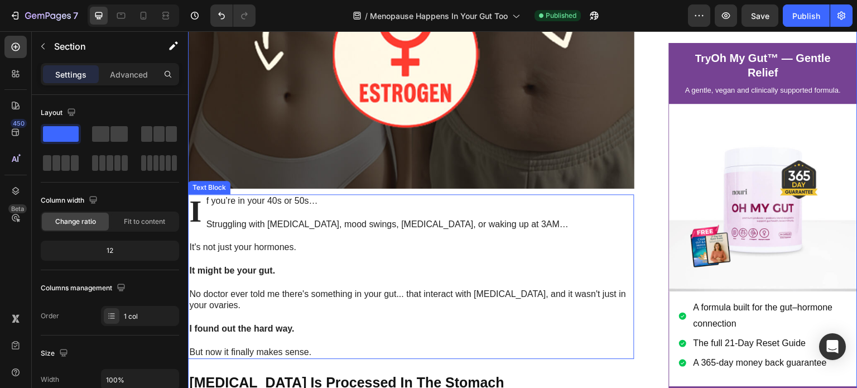
click at [358, 207] on p "If you’re in your 40s or 50s…" at bounding box center [411, 201] width 444 height 12
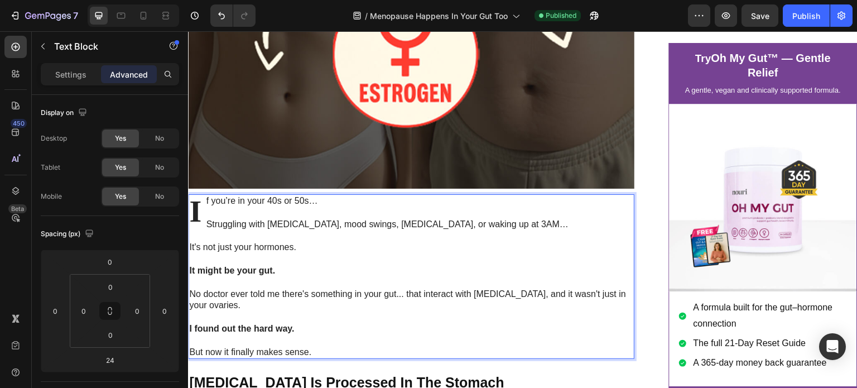
click at [310, 219] on p "Rich Text Editor. Editing area: main" at bounding box center [411, 213] width 444 height 12
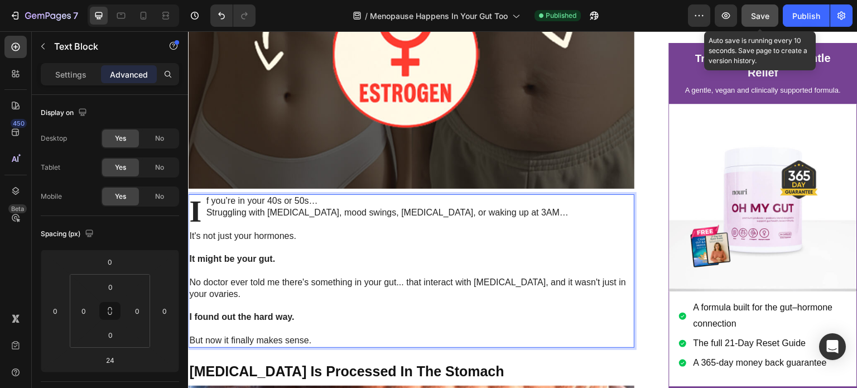
click at [773, 14] on button "Save" at bounding box center [760, 15] width 37 height 22
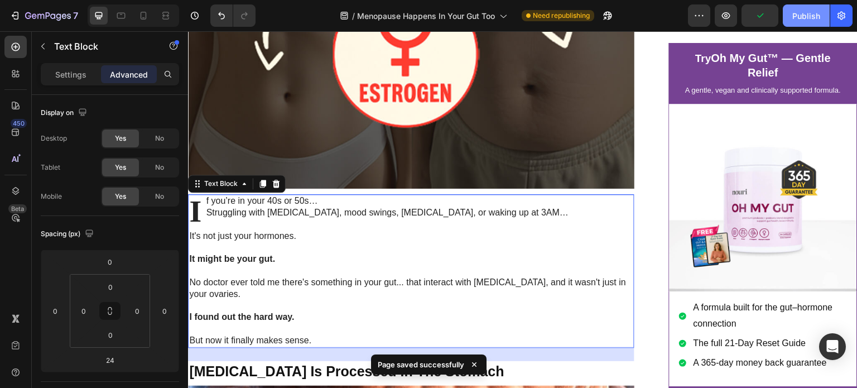
click at [799, 18] on div "Publish" at bounding box center [806, 16] width 28 height 12
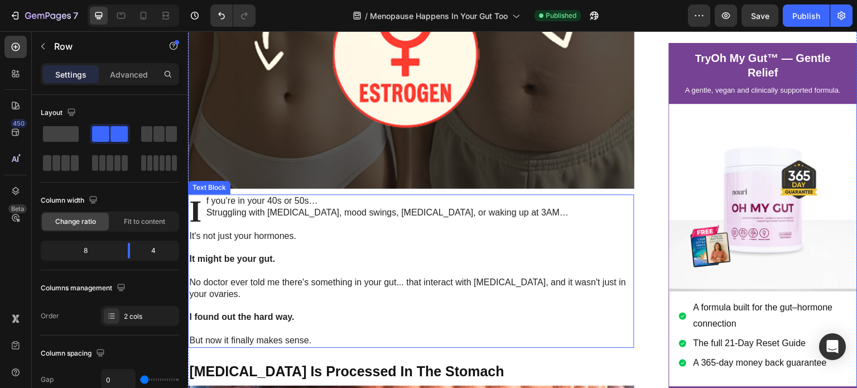
click at [330, 207] on p "If you’re in your 40s or 50s…" at bounding box center [411, 201] width 444 height 12
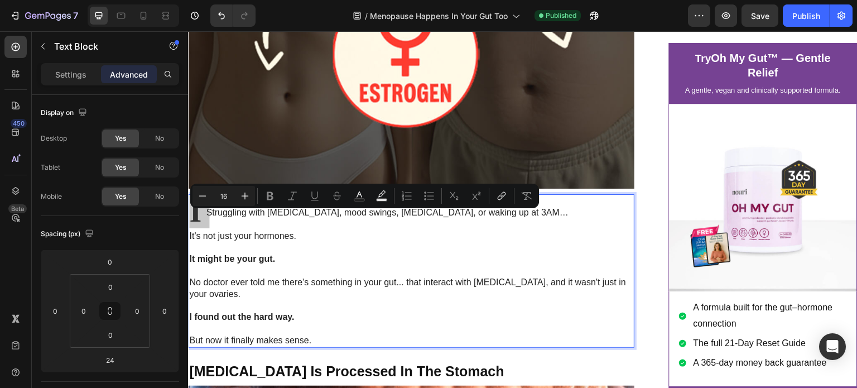
click at [330, 207] on p "If you’re in your 40s or 50s…" at bounding box center [411, 201] width 444 height 12
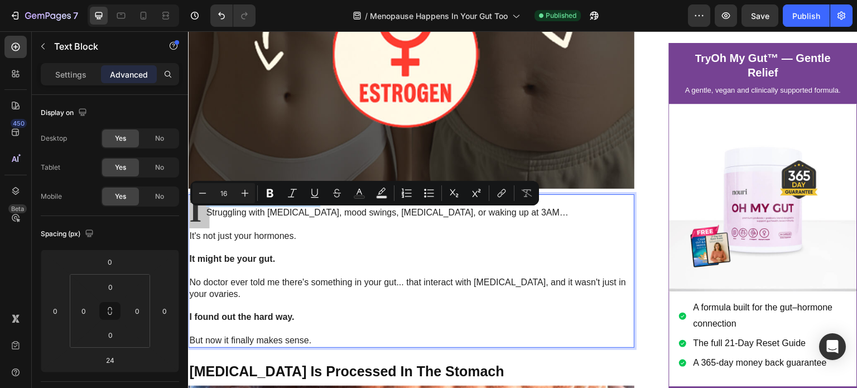
click at [330, 207] on p "If you’re in your 40s or 50s…" at bounding box center [411, 201] width 444 height 12
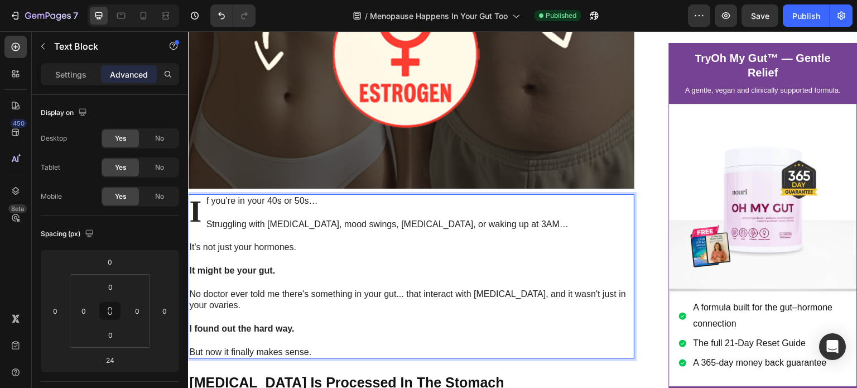
click at [324, 277] on p "It might be your gut." at bounding box center [411, 271] width 444 height 12
click at [762, 11] on span "Save" at bounding box center [760, 15] width 18 height 9
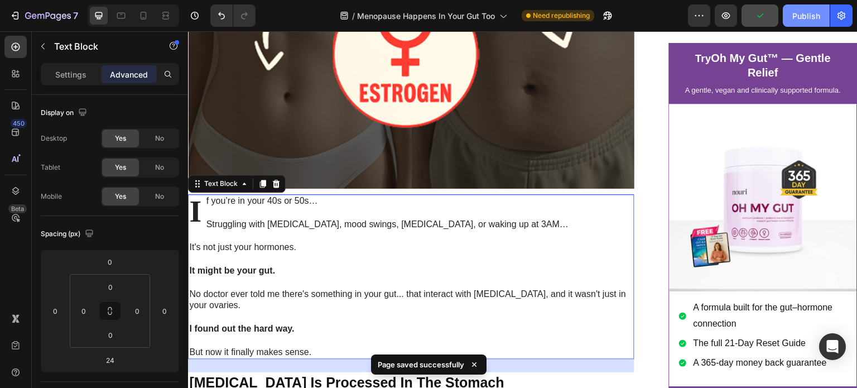
click at [800, 22] on button "Publish" at bounding box center [806, 15] width 47 height 22
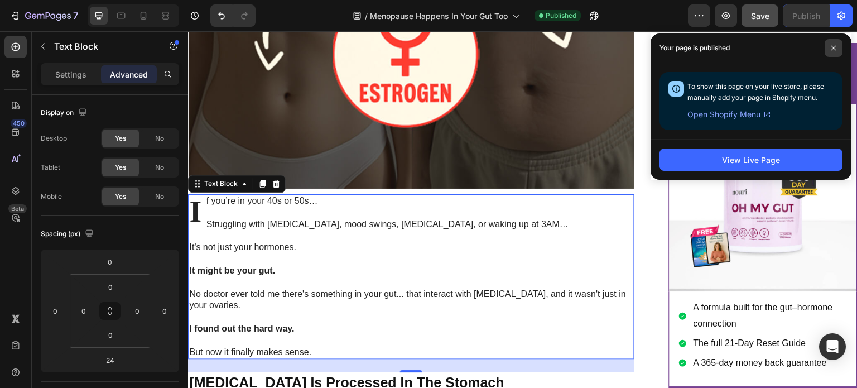
click at [839, 45] on span at bounding box center [834, 48] width 18 height 18
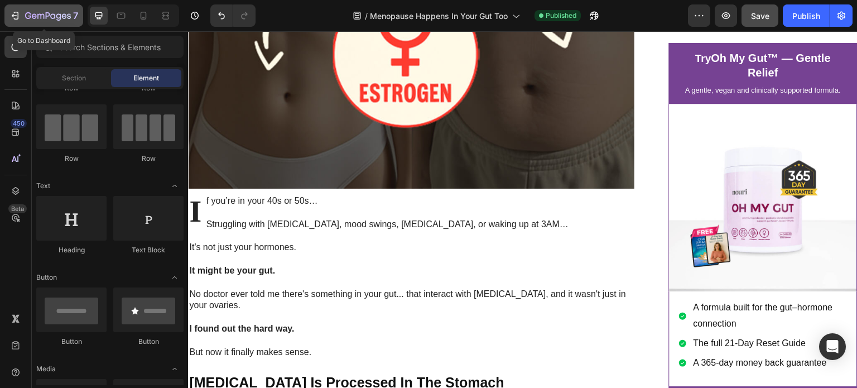
click at [32, 9] on div "7" at bounding box center [51, 15] width 53 height 13
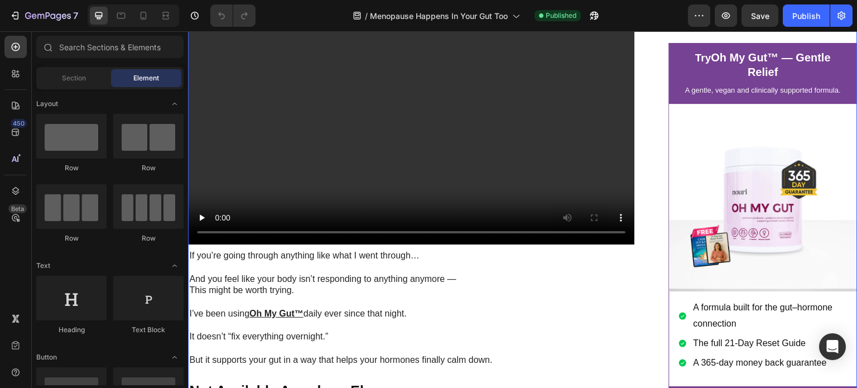
scroll to position [6627, 0]
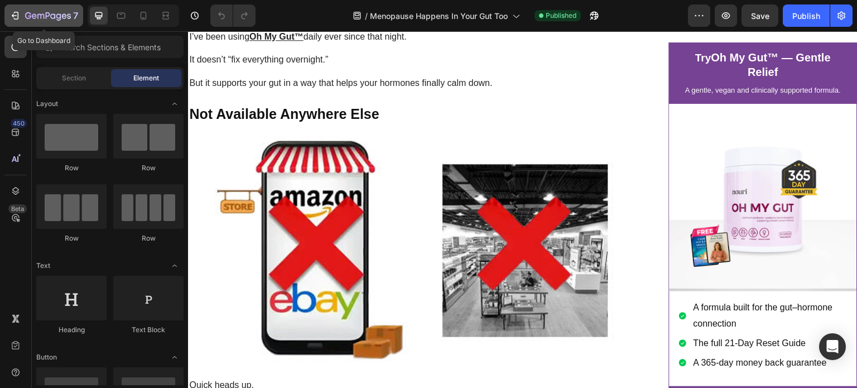
click at [53, 13] on icon "button" at bounding box center [48, 16] width 46 height 9
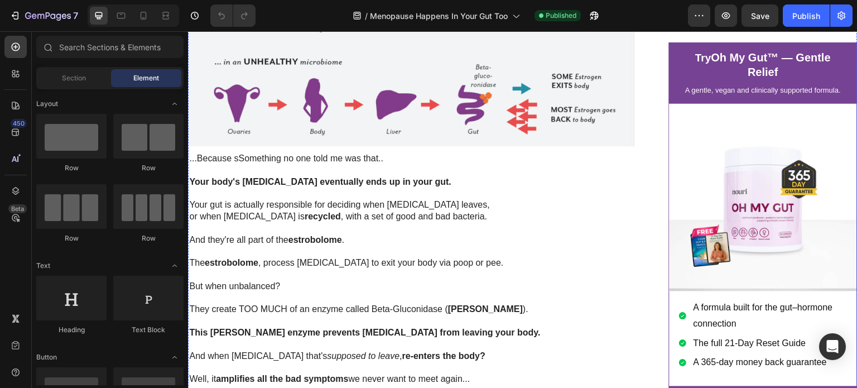
scroll to position [1357, 0]
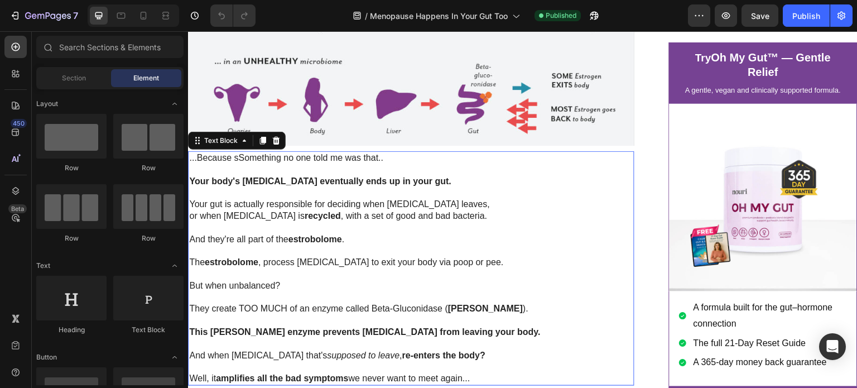
click at [328, 176] on p at bounding box center [411, 170] width 444 height 12
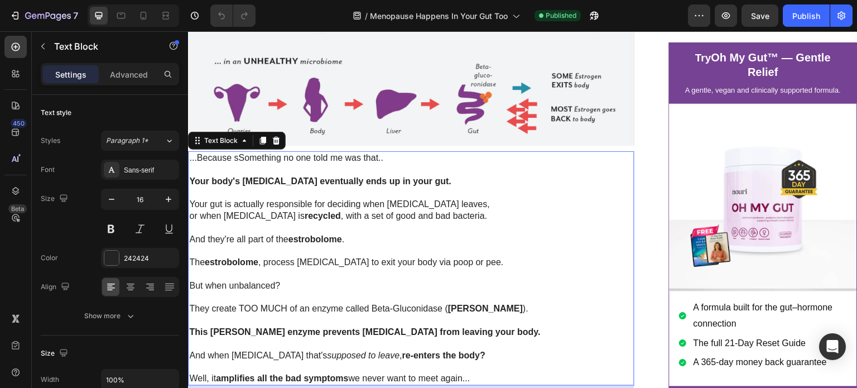
click at [243, 164] on p "...Because sSomething no one told me was that.." at bounding box center [411, 158] width 444 height 12
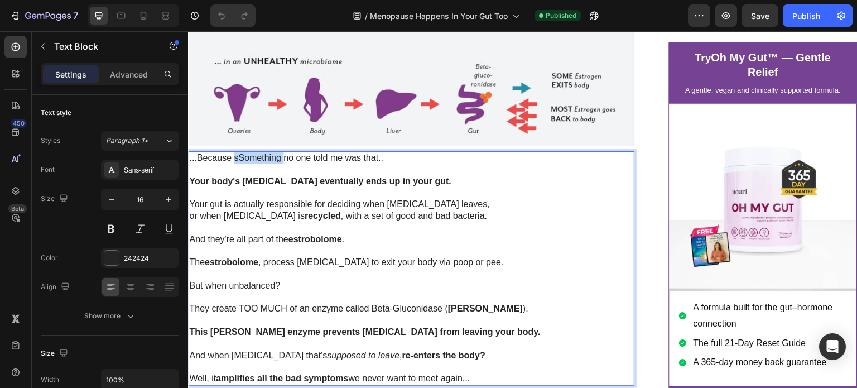
click at [243, 164] on p "...Because sSomething no one told me was that.." at bounding box center [411, 158] width 444 height 12
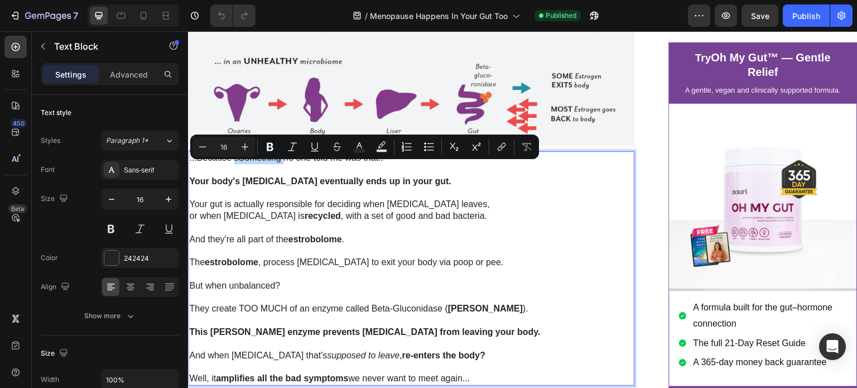
click at [240, 164] on p "...Because sSomething no one told me was that.." at bounding box center [411, 158] width 444 height 12
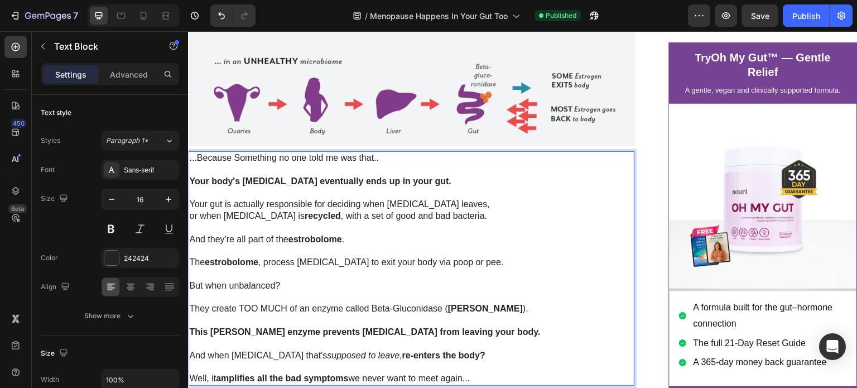
click at [242, 164] on p "...Because Something no one told me was that.." at bounding box center [411, 158] width 444 height 12
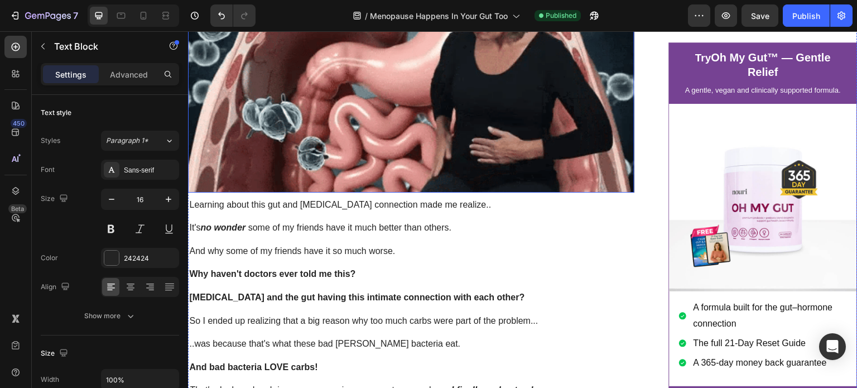
scroll to position [1833, 0]
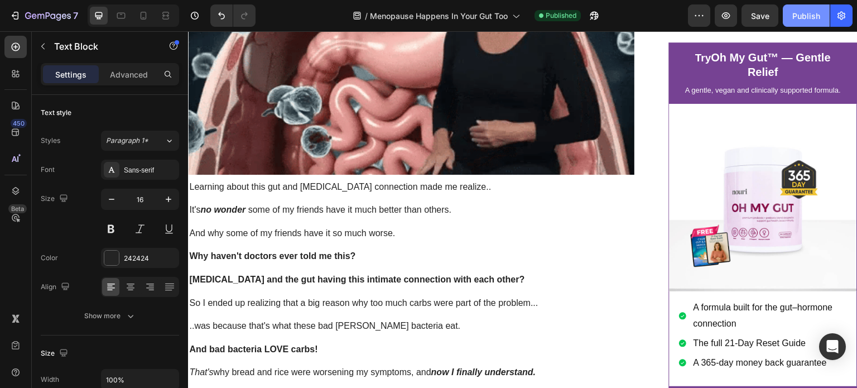
click at [792, 16] on button "Publish" at bounding box center [806, 15] width 47 height 22
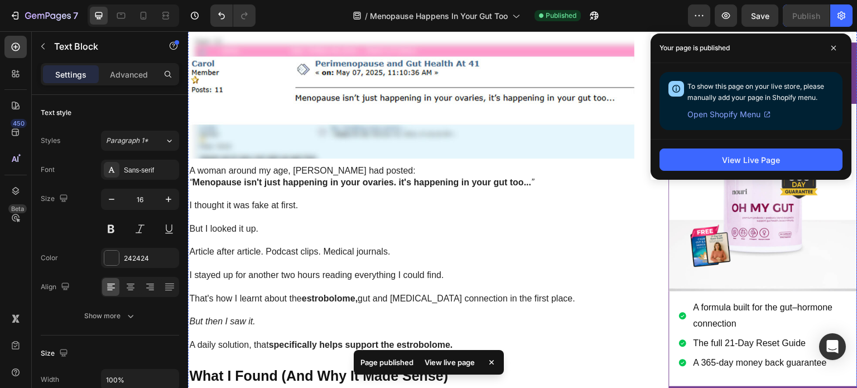
scroll to position [3212, 0]
click at [836, 47] on span at bounding box center [834, 48] width 18 height 18
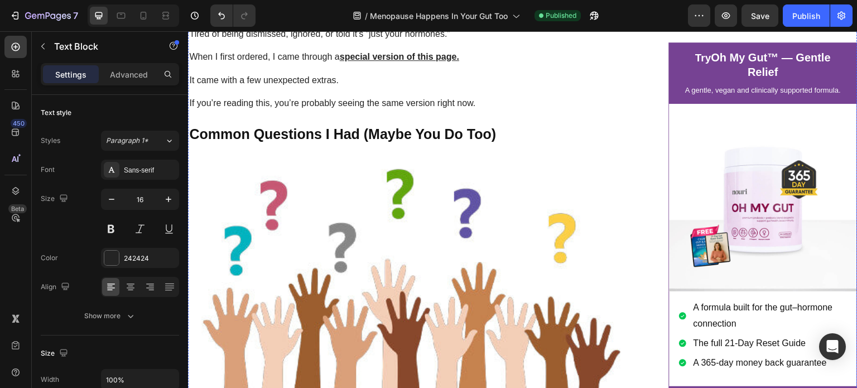
scroll to position [7187, 0]
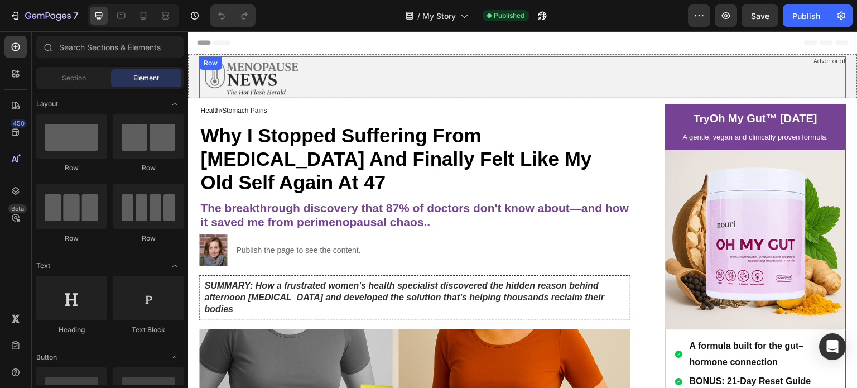
click at [338, 78] on div "Image Advertorial Text Block Row" at bounding box center [522, 77] width 647 height 42
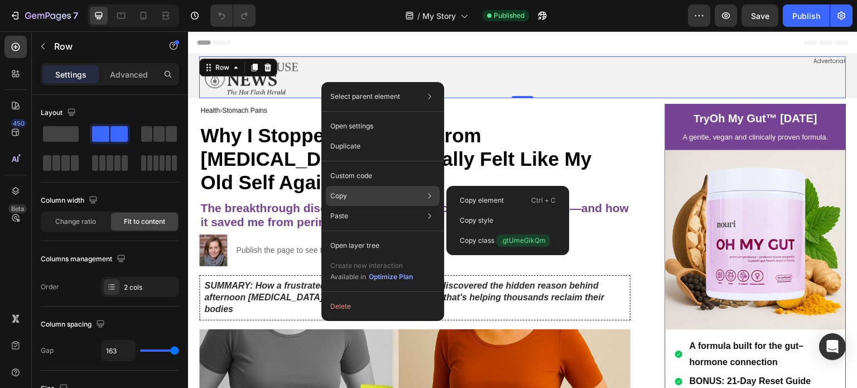
click at [397, 195] on div "Copy Copy element Ctrl + C Copy style Copy class .gtUmeGikQm" at bounding box center [383, 196] width 114 height 20
click at [471, 198] on p "Copy element" at bounding box center [482, 200] width 44 height 10
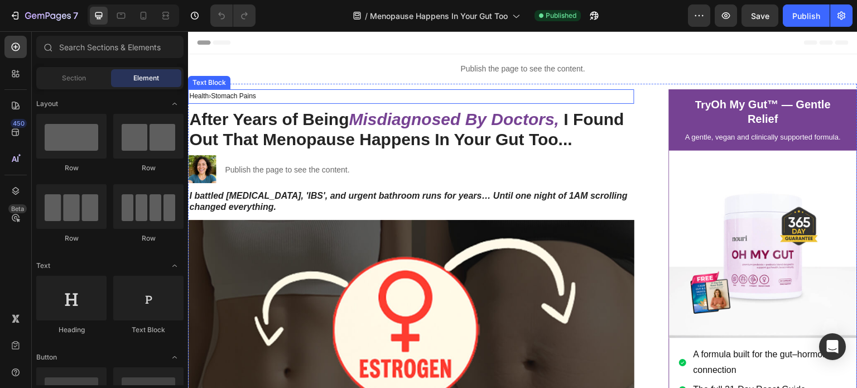
click at [348, 89] on div "Health › Stomach Pains" at bounding box center [411, 96] width 446 height 15
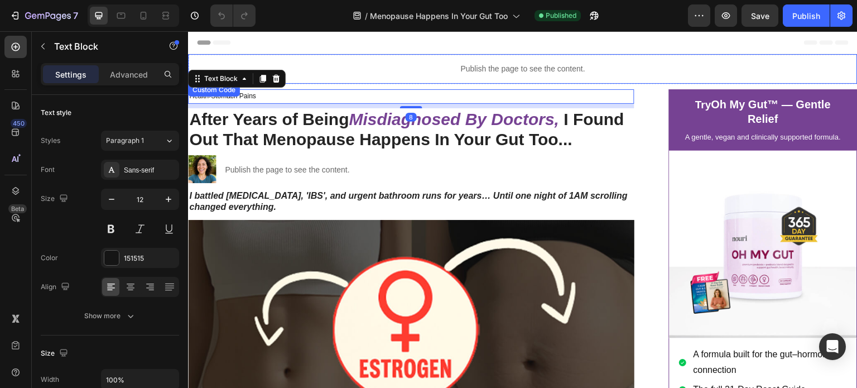
click at [354, 80] on div "Publish the page to see the content." at bounding box center [523, 69] width 670 height 30
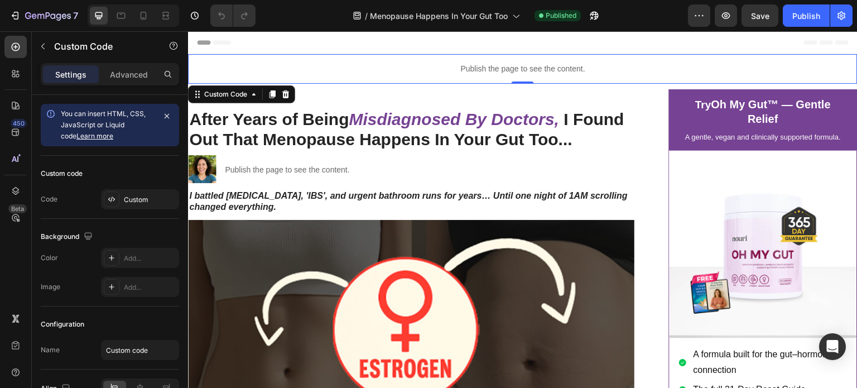
click at [357, 79] on div "Publish the page to see the content." at bounding box center [523, 69] width 670 height 30
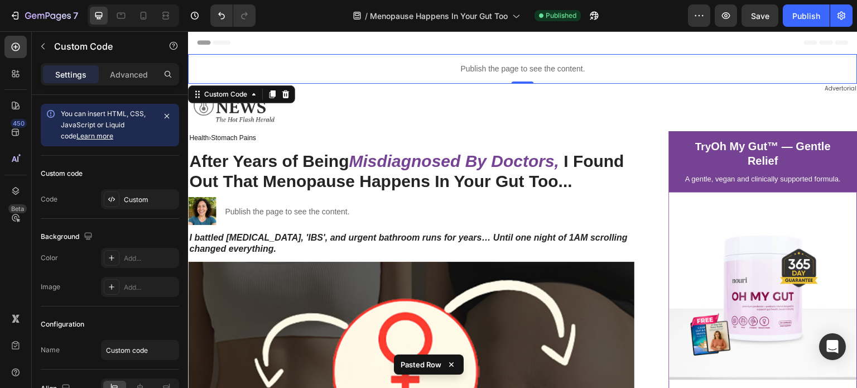
click at [379, 79] on div "Publish the page to see the content." at bounding box center [523, 69] width 670 height 30
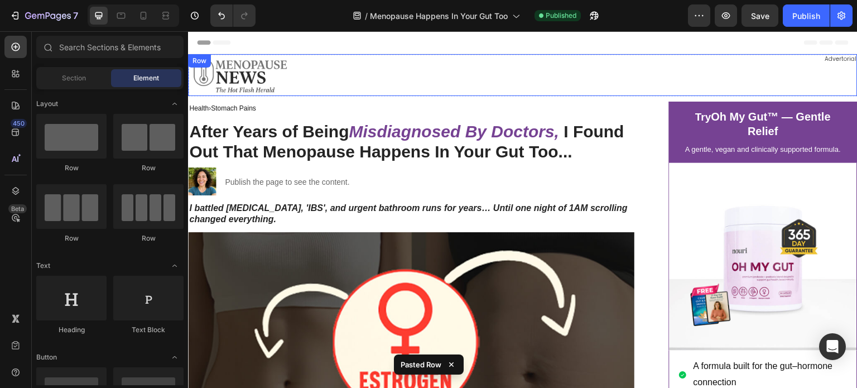
click at [387, 86] on div "Image Advertorial Text Block Row" at bounding box center [523, 75] width 670 height 42
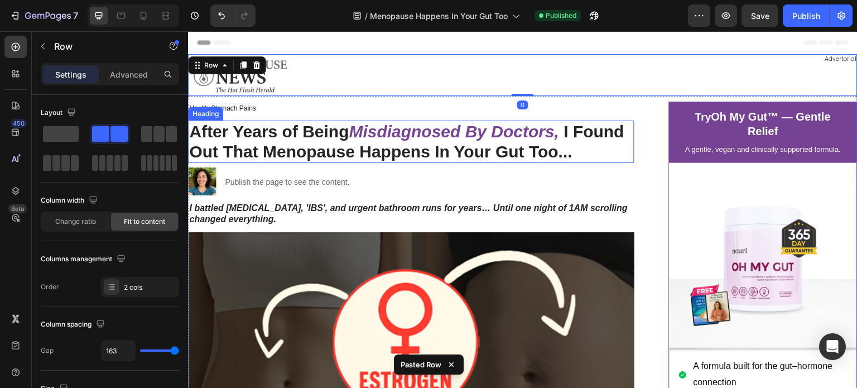
click at [427, 156] on strong "I Found Out That Menopause Happens In Your Gut Too..." at bounding box center [406, 141] width 435 height 39
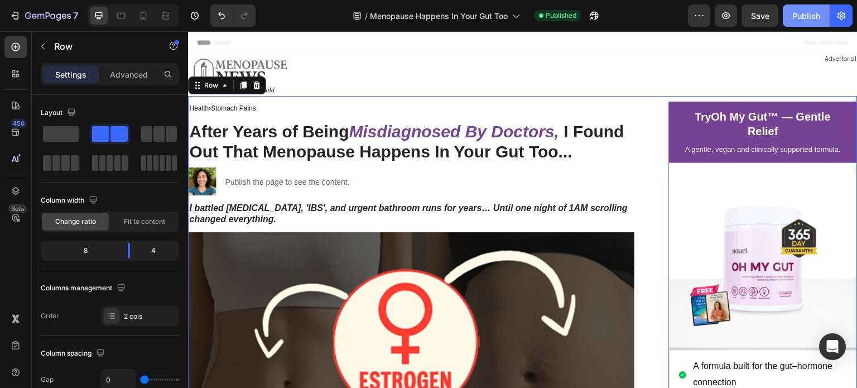
click at [799, 16] on div "Publish" at bounding box center [806, 16] width 28 height 12
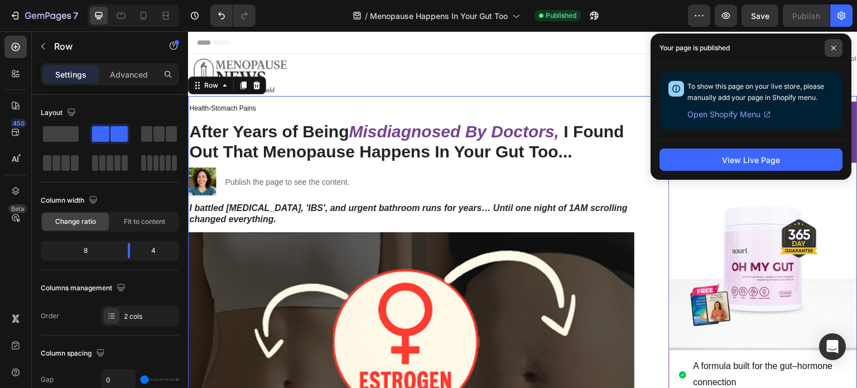
click at [832, 47] on icon at bounding box center [834, 48] width 6 height 6
